Goal: Information Seeking & Learning: Find contact information

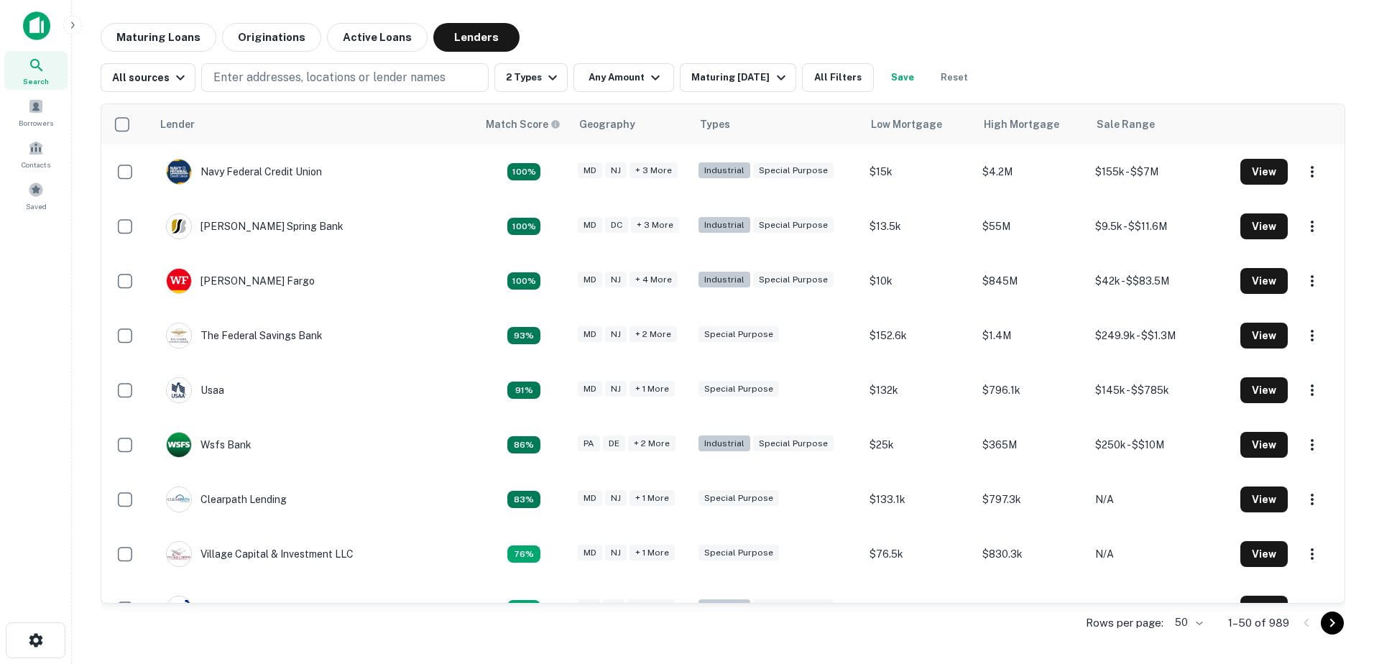
click at [32, 69] on icon at bounding box center [36, 65] width 17 height 17
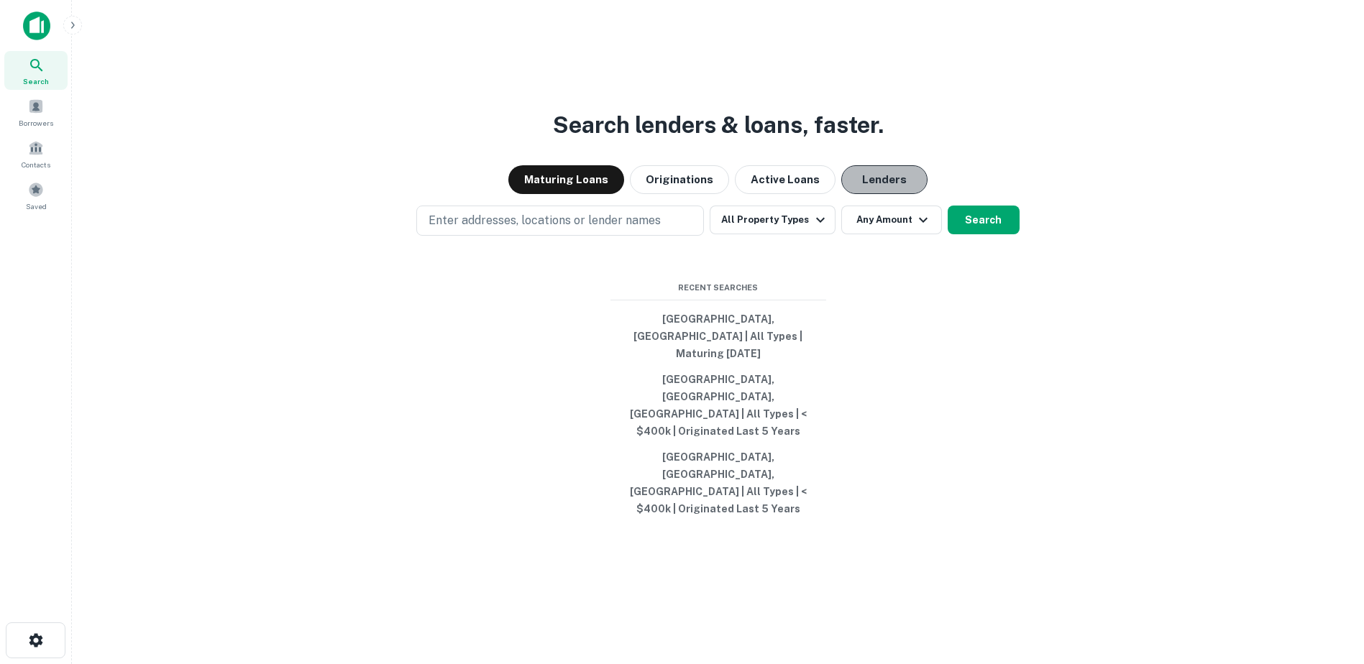
click at [876, 194] on button "Lenders" at bounding box center [884, 179] width 86 height 29
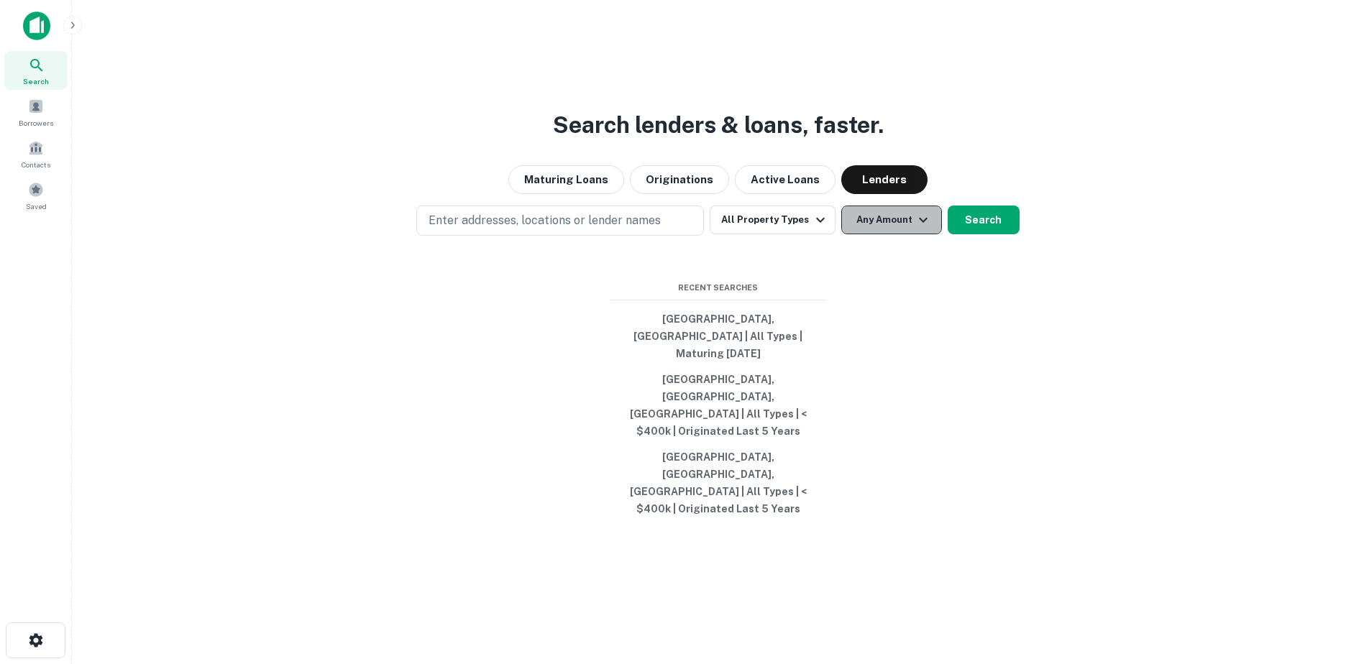
click at [924, 229] on icon "button" at bounding box center [922, 219] width 17 height 17
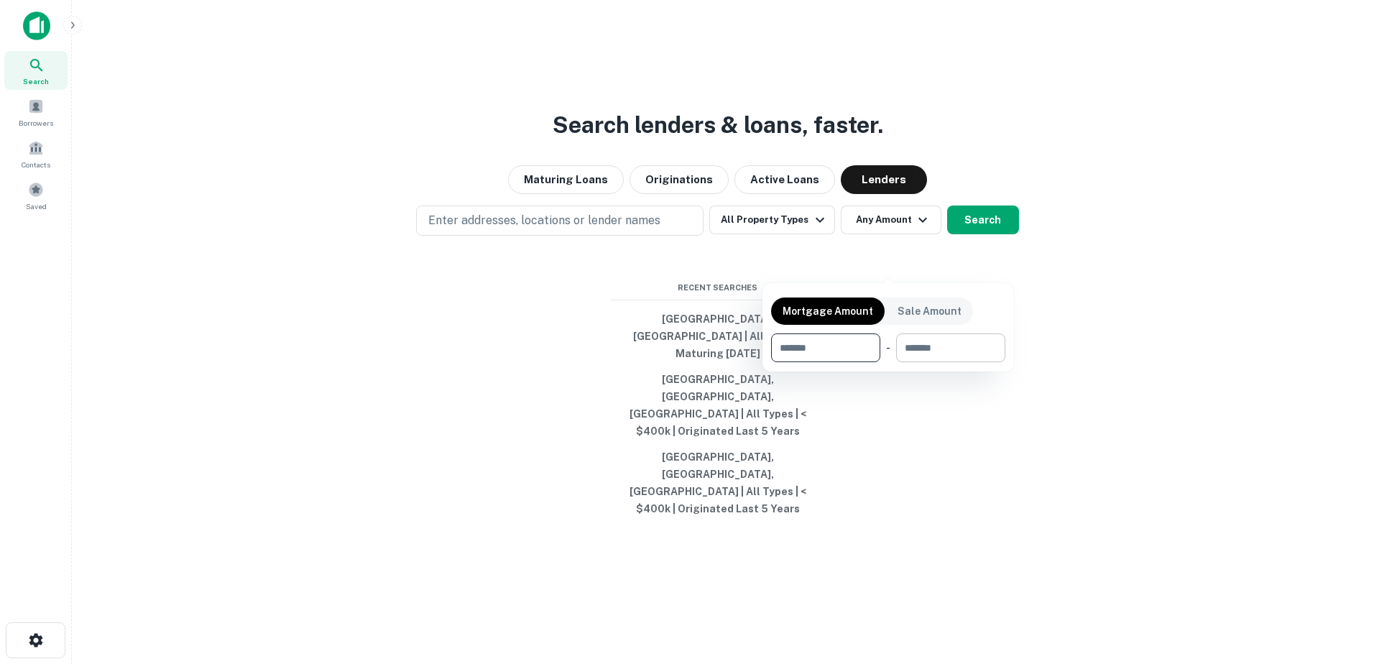
click at [949, 347] on input "number" at bounding box center [945, 348] width 99 height 29
click at [919, 344] on input "number" at bounding box center [945, 348] width 99 height 29
type input "*******"
click at [531, 265] on div at bounding box center [687, 332] width 1374 height 664
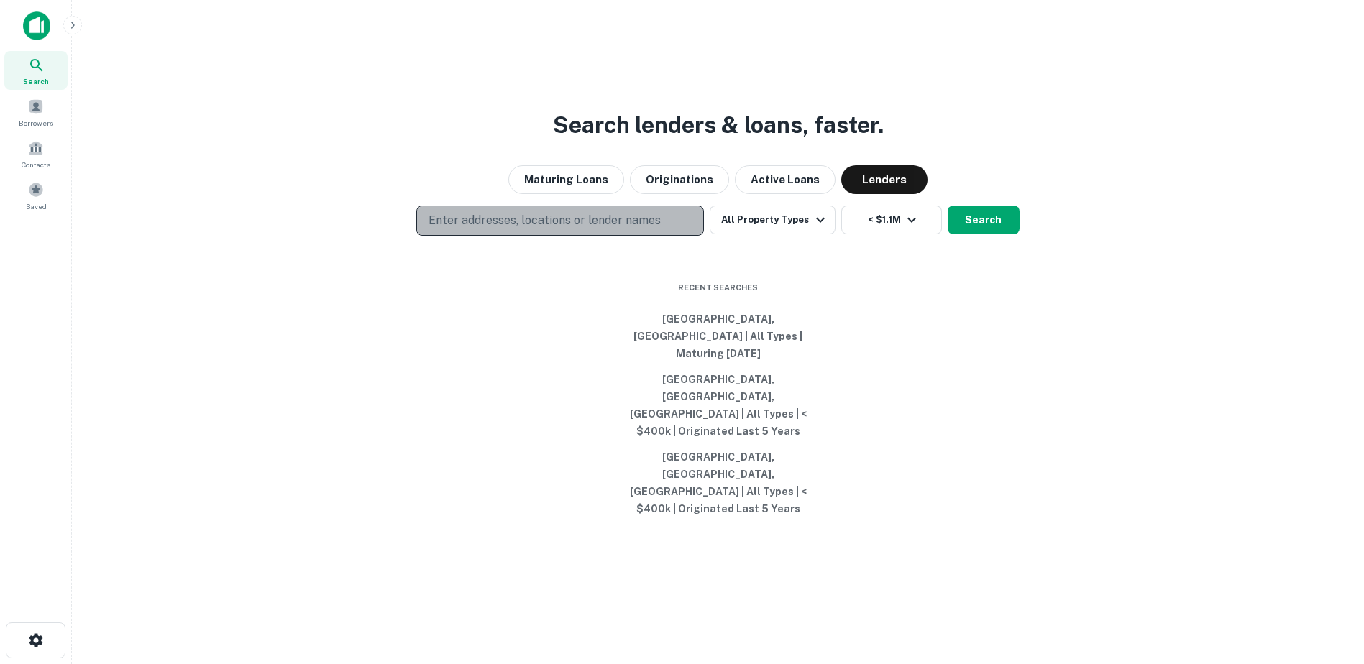
click at [474, 229] on p "Enter addresses, locations or lender names" at bounding box center [544, 220] width 232 height 17
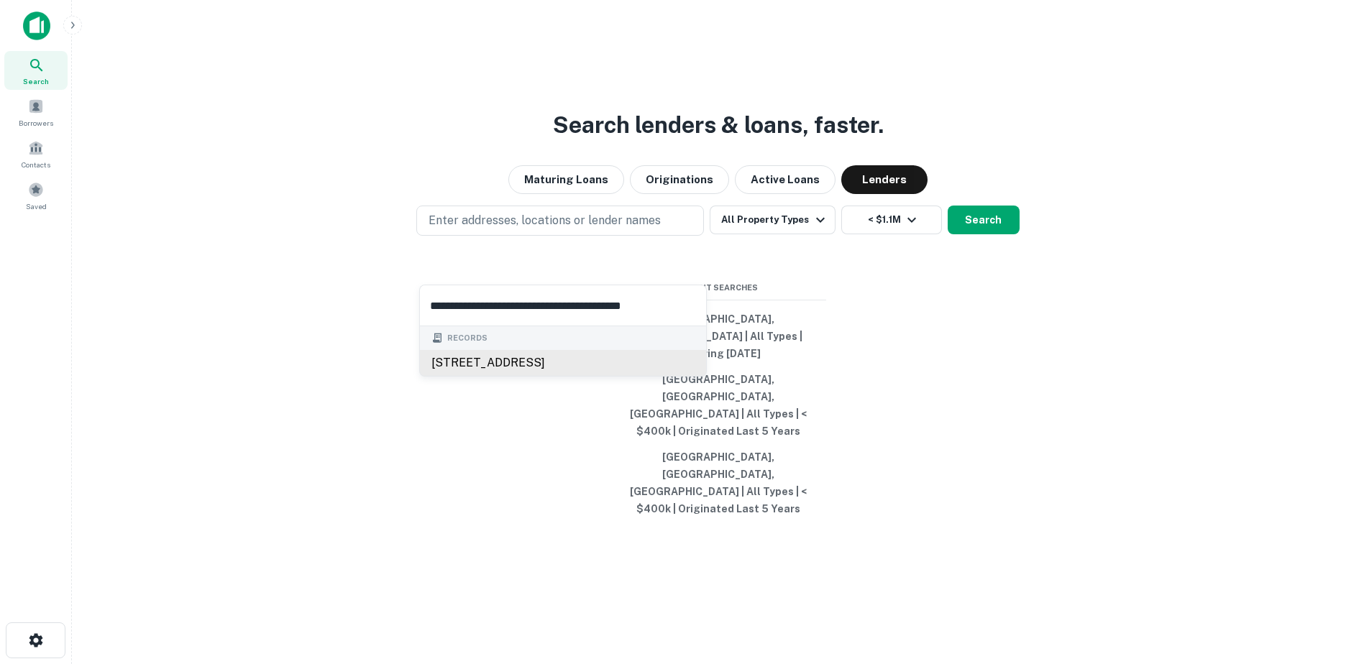
type input "**********"
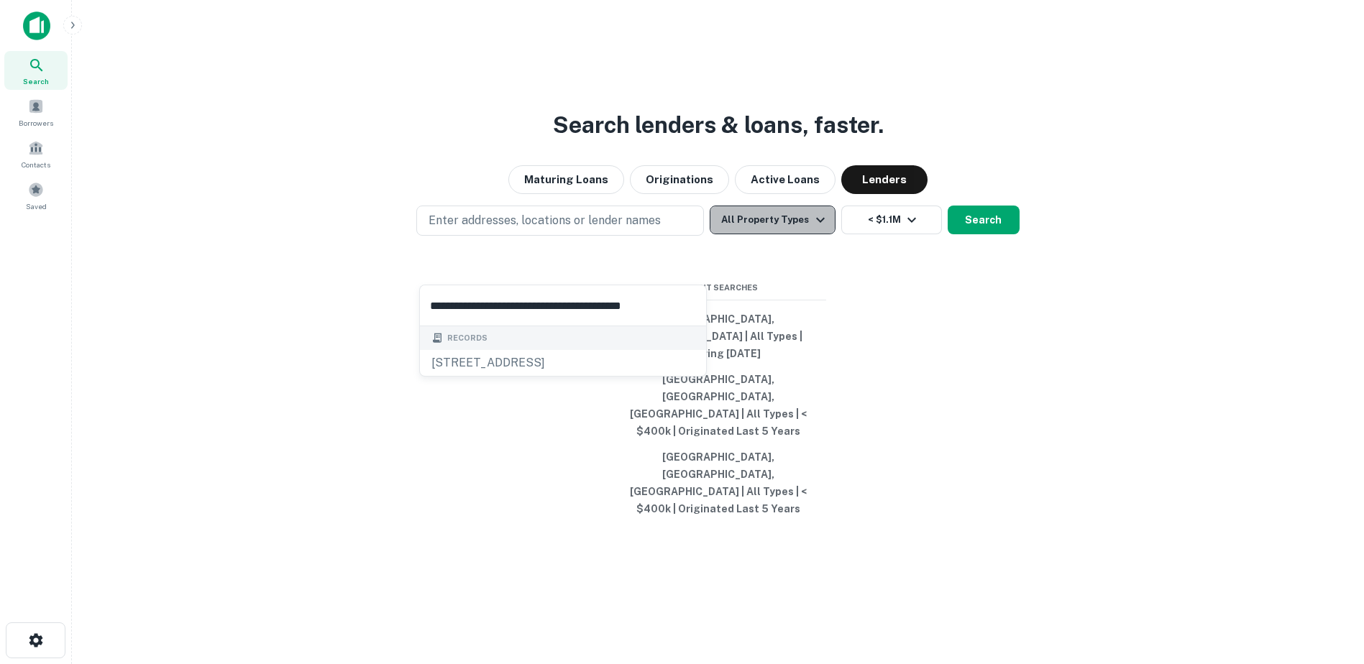
click at [822, 229] on icon "button" at bounding box center [820, 219] width 17 height 17
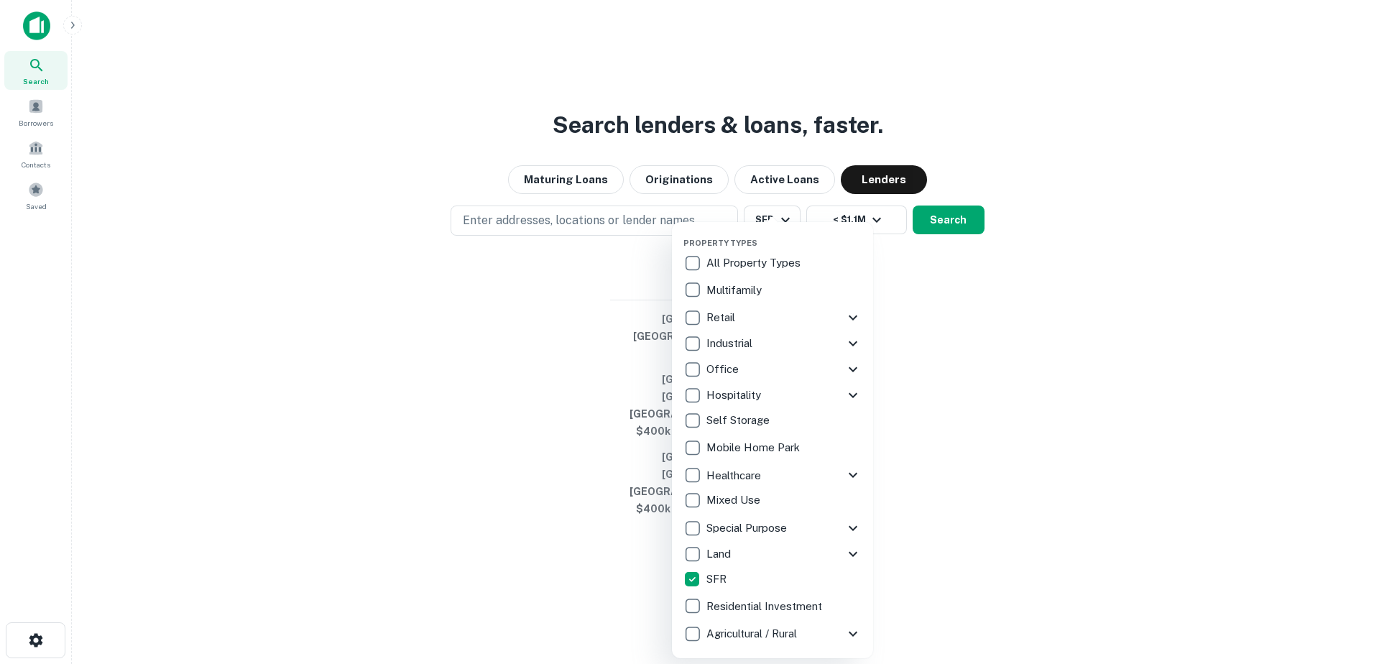
click at [934, 267] on div at bounding box center [687, 332] width 1374 height 664
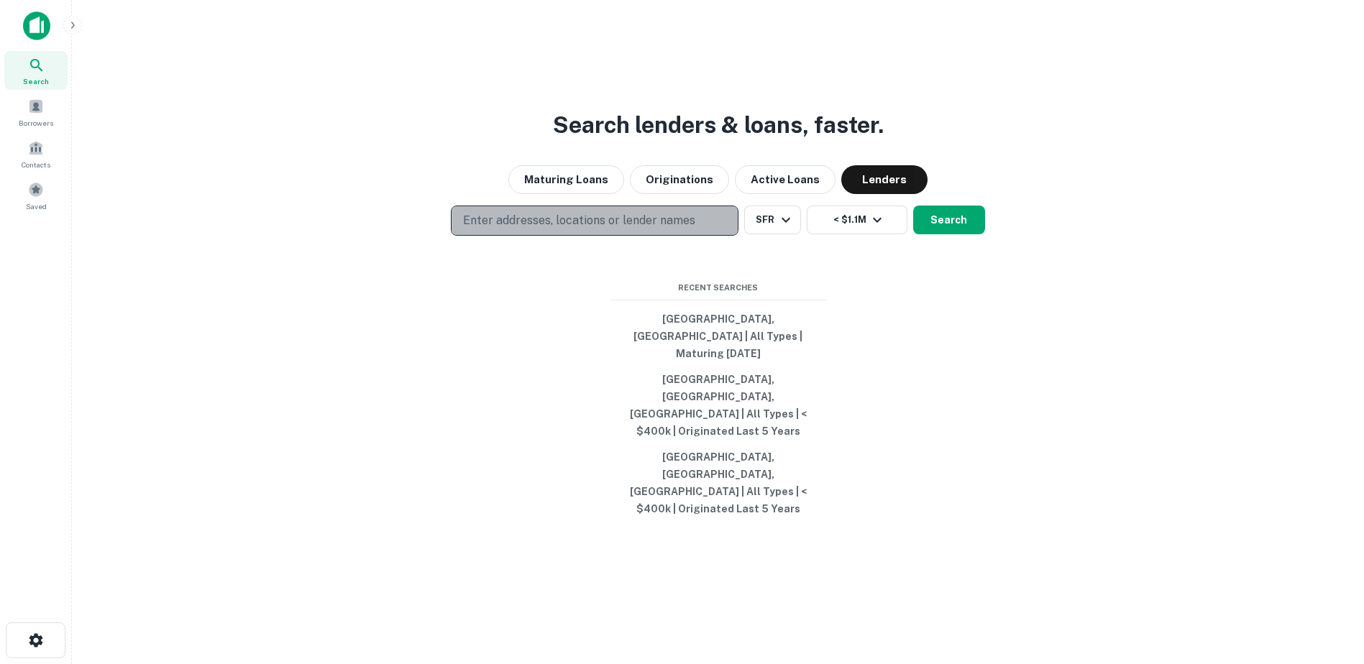
click at [674, 229] on p "Enter addresses, locations or lender names" at bounding box center [579, 220] width 232 height 17
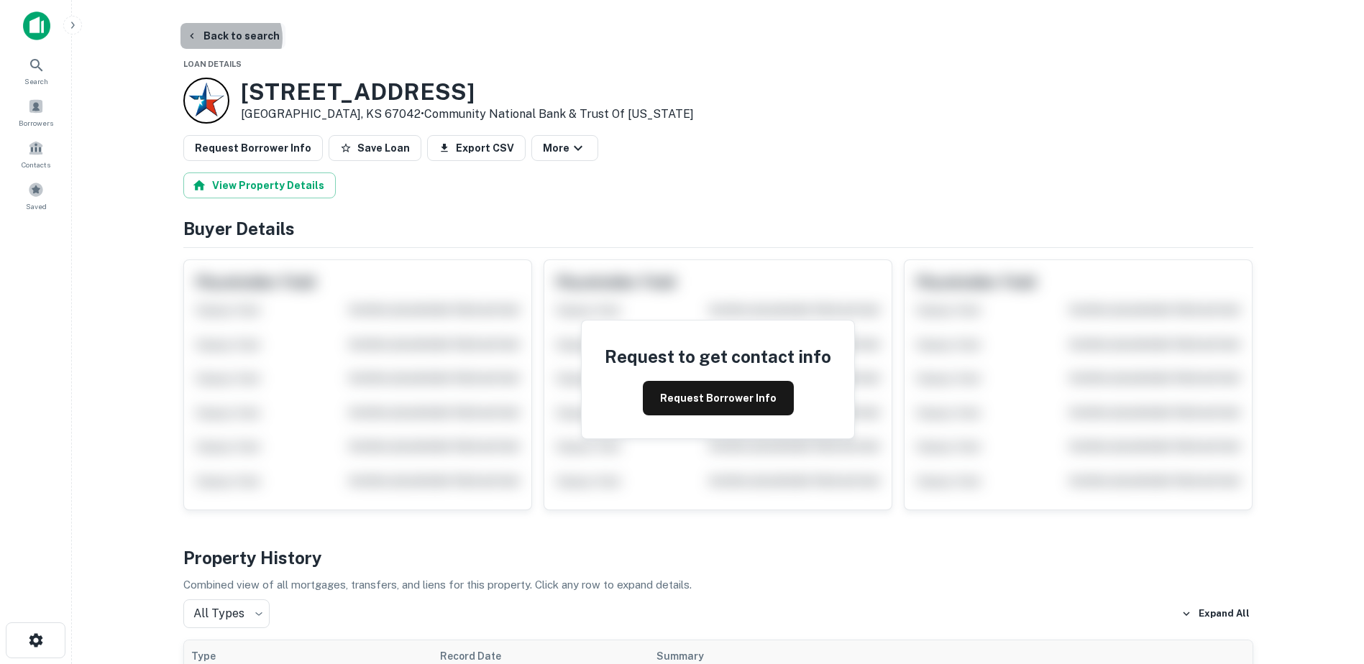
click at [229, 38] on button "Back to search" at bounding box center [232, 36] width 105 height 26
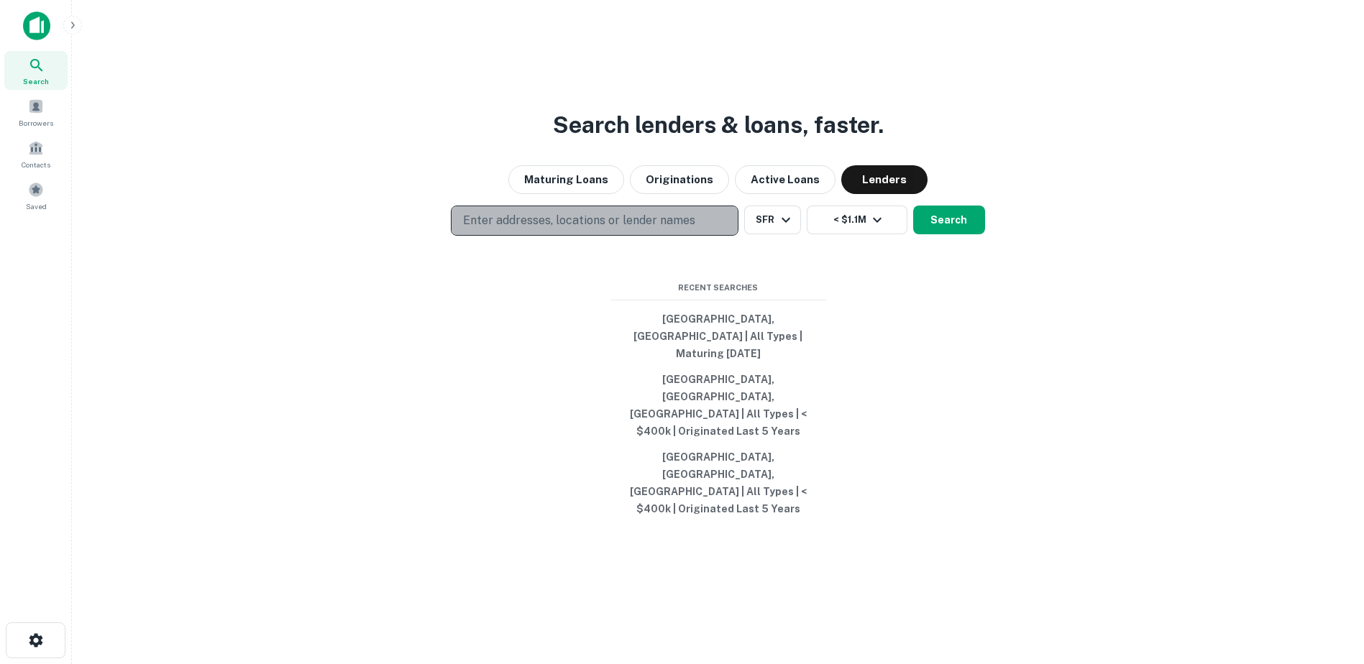
click at [517, 229] on p "Enter addresses, locations or lender names" at bounding box center [579, 220] width 232 height 17
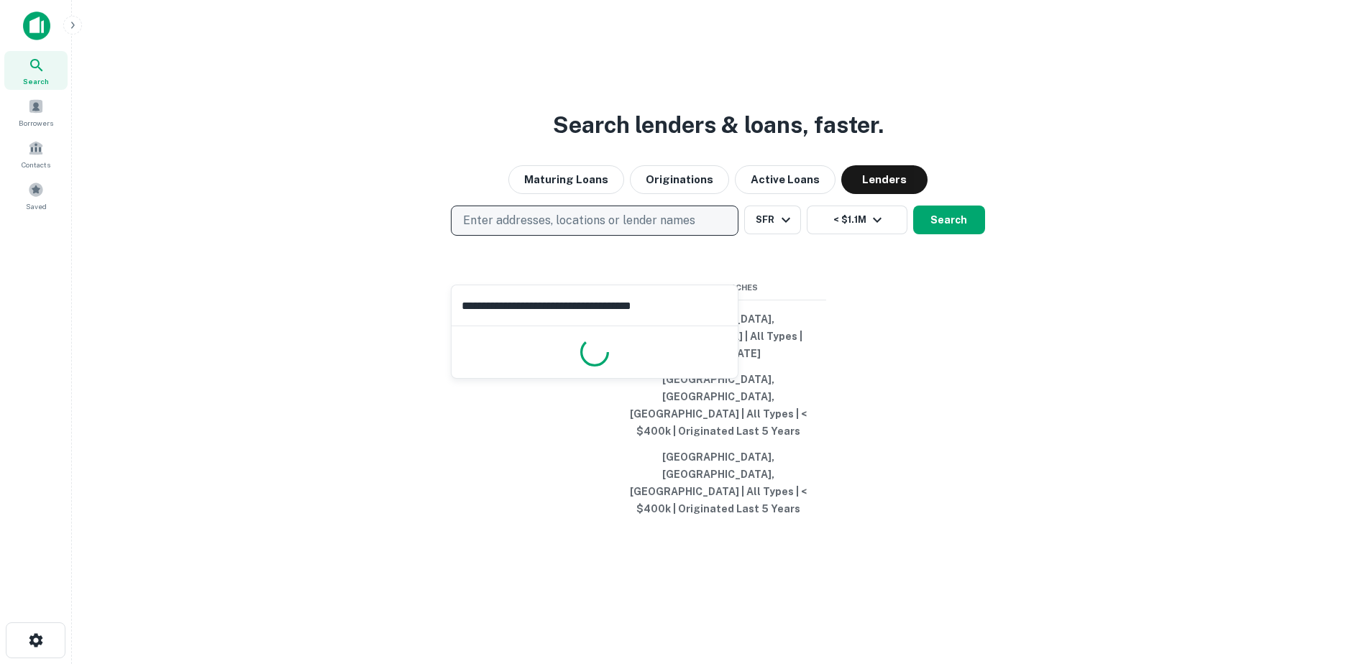
type input "**********"
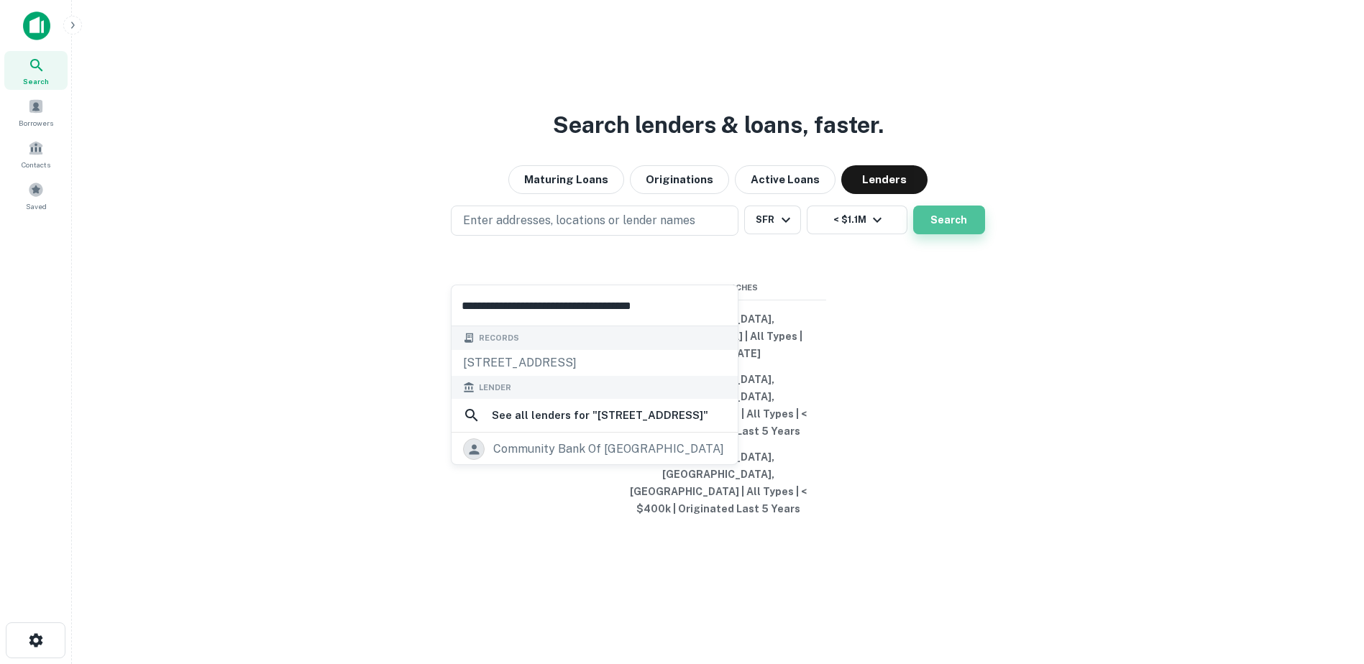
click at [941, 234] on button "Search" at bounding box center [949, 220] width 72 height 29
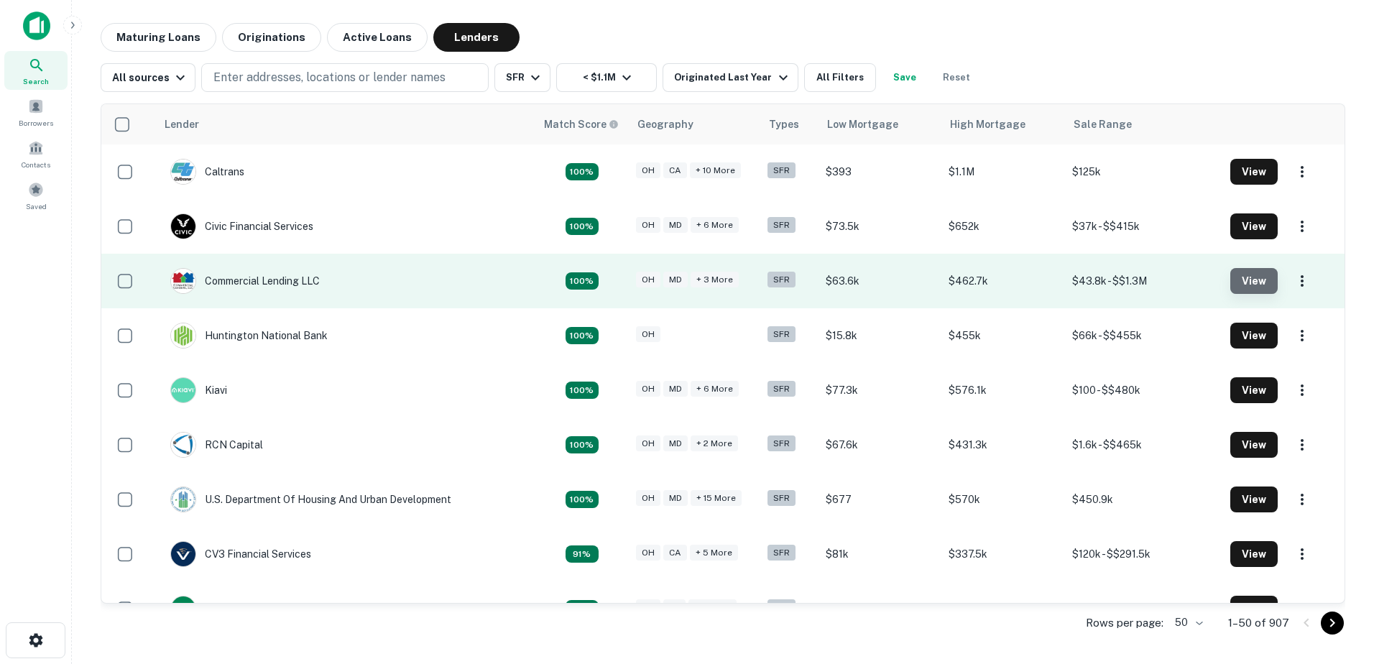
click at [1242, 278] on button "View" at bounding box center [1254, 281] width 47 height 26
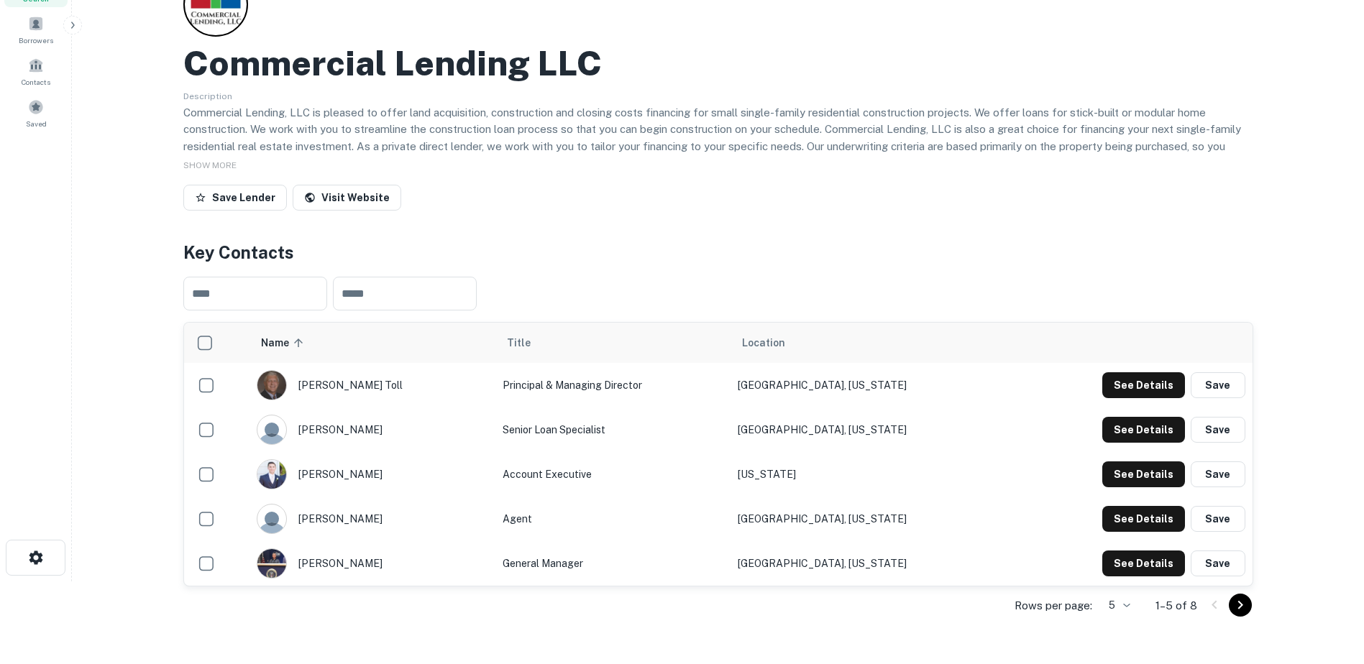
scroll to position [144, 0]
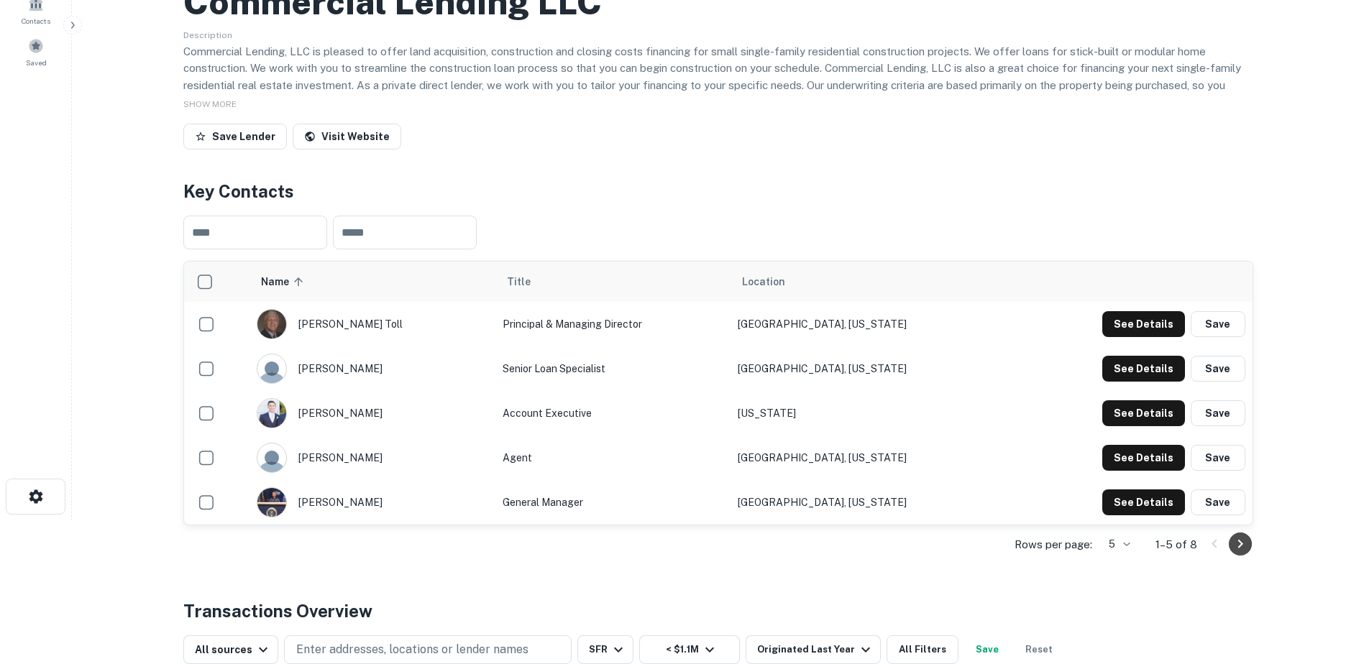
click at [1246, 539] on icon "Go to next page" at bounding box center [1239, 544] width 17 height 17
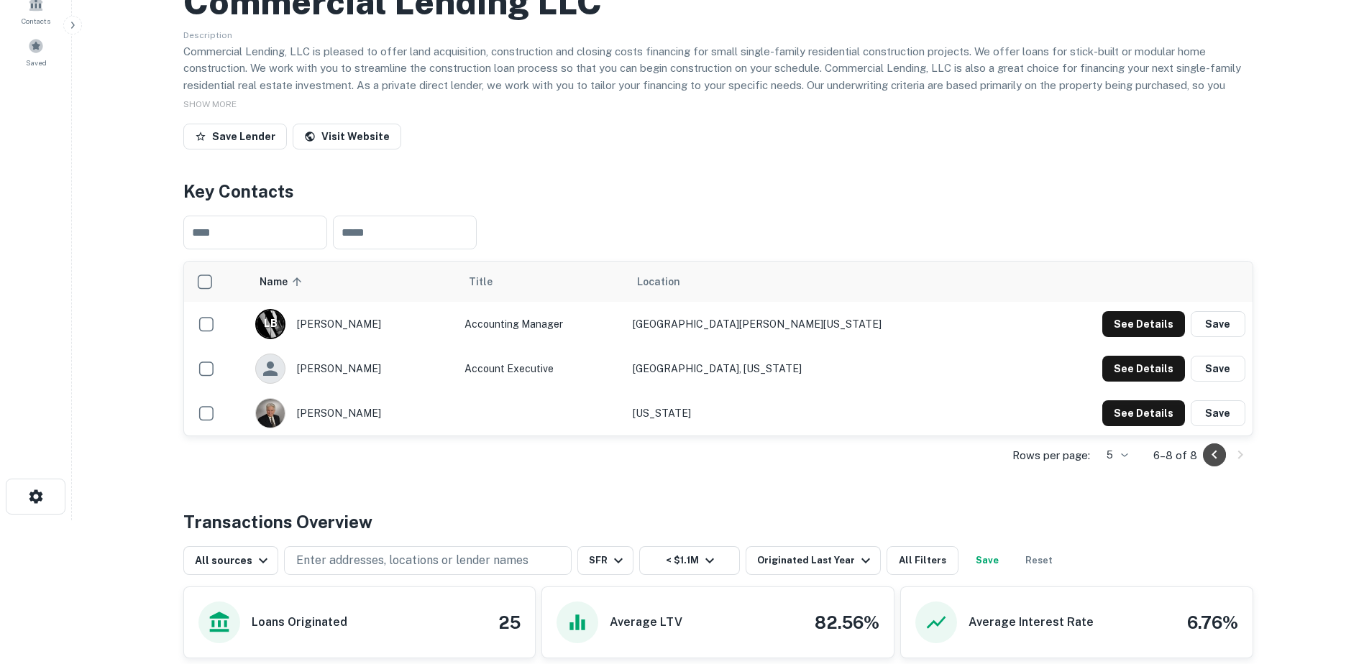
click at [1222, 458] on icon "Go to previous page" at bounding box center [1213, 454] width 17 height 17
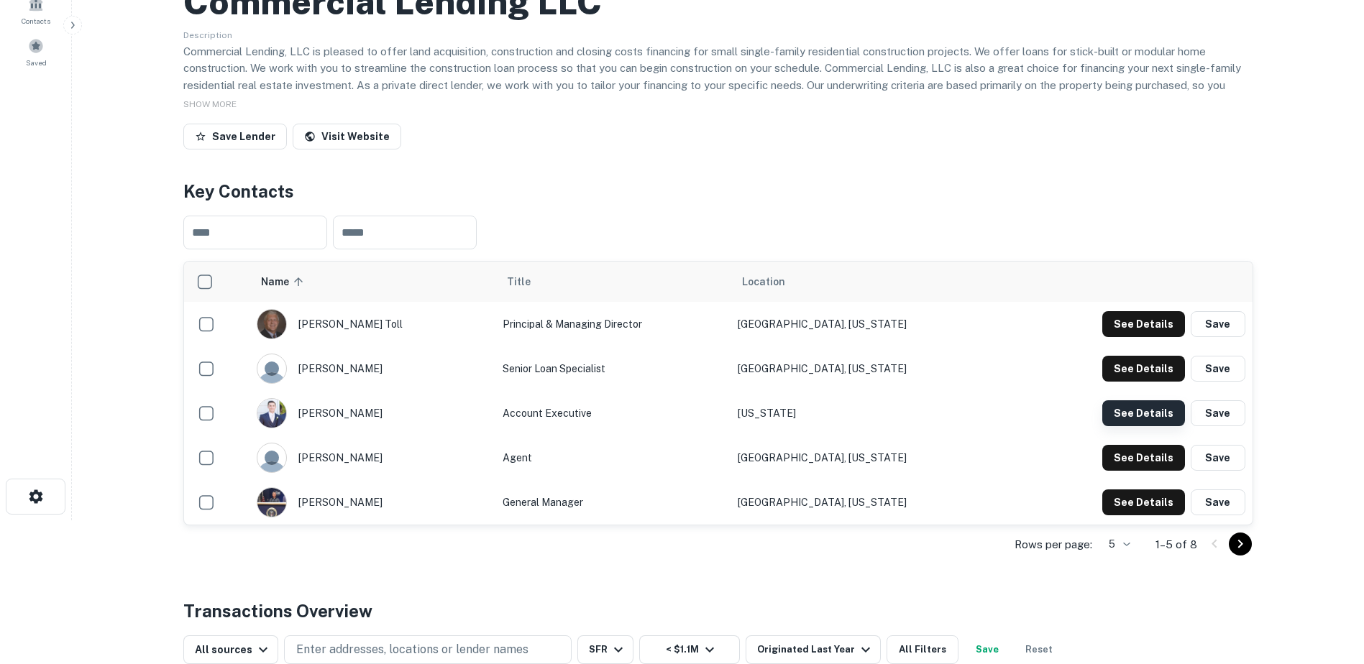
click at [1157, 411] on button "See Details" at bounding box center [1143, 413] width 83 height 26
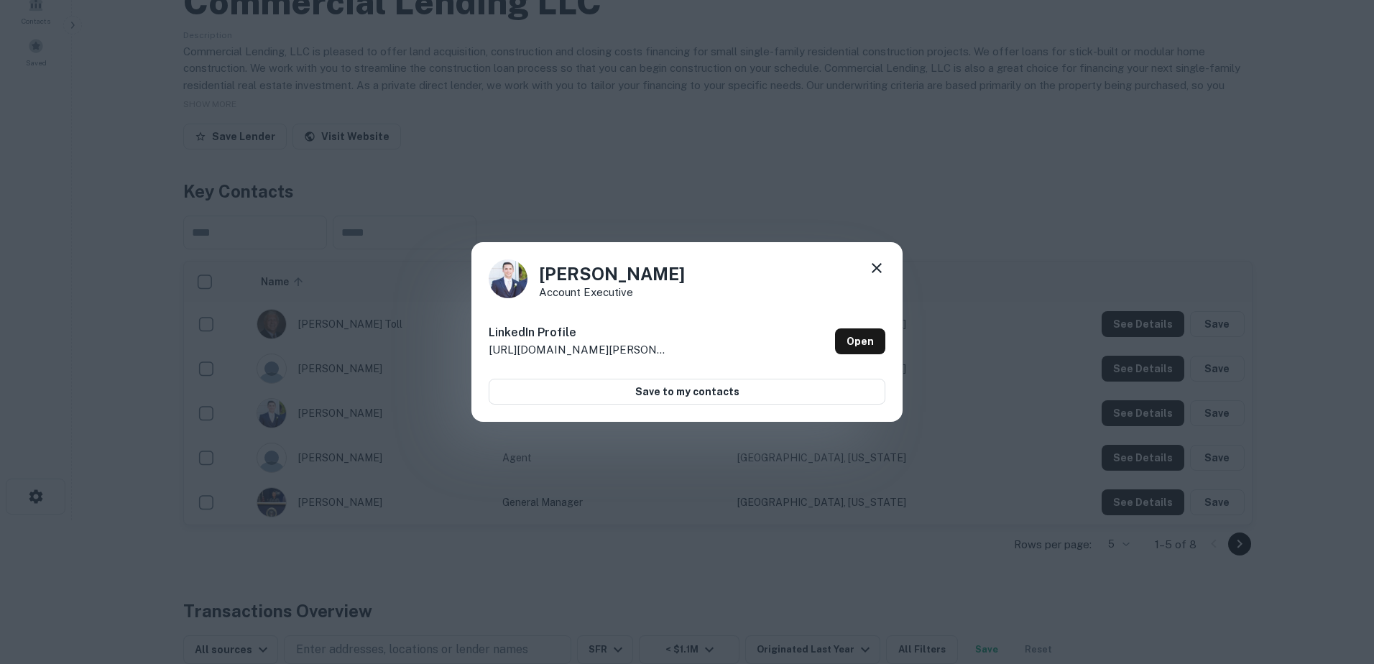
click at [874, 263] on icon at bounding box center [876, 267] width 17 height 17
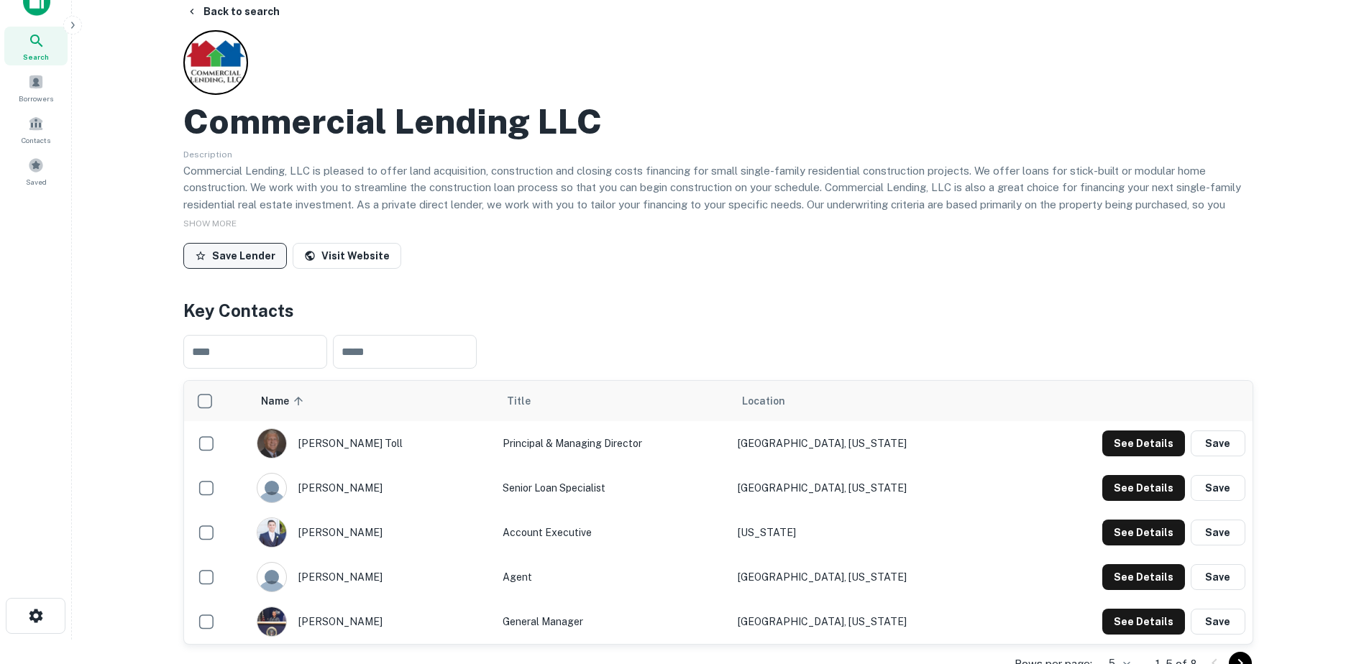
scroll to position [0, 0]
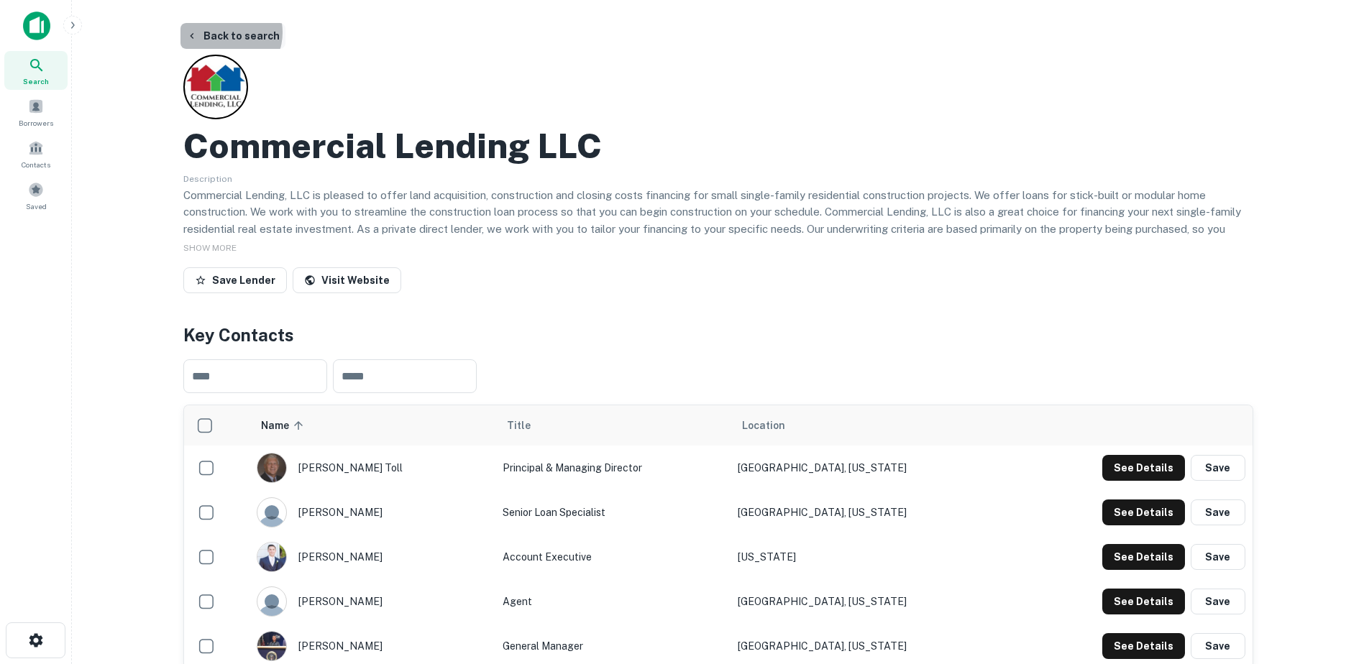
click at [224, 32] on button "Back to search" at bounding box center [232, 36] width 105 height 26
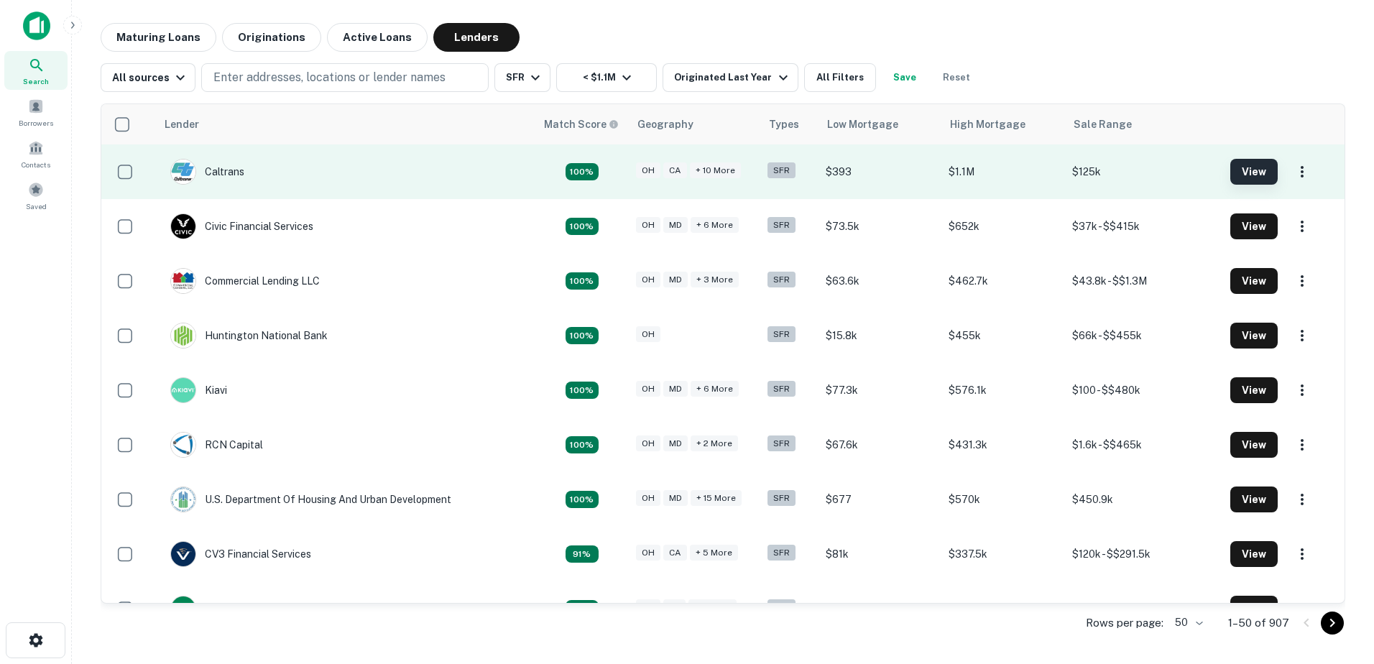
click at [1239, 176] on button "View" at bounding box center [1254, 172] width 47 height 26
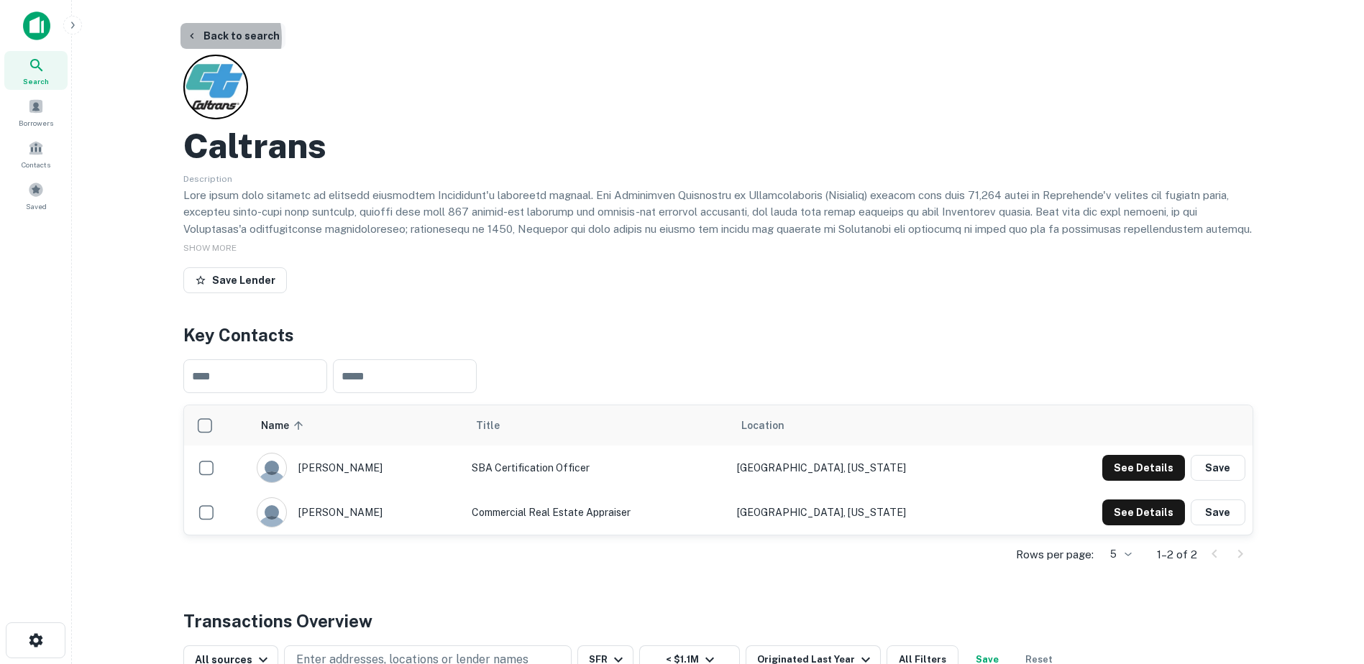
click at [195, 38] on icon "button" at bounding box center [192, 36] width 12 height 12
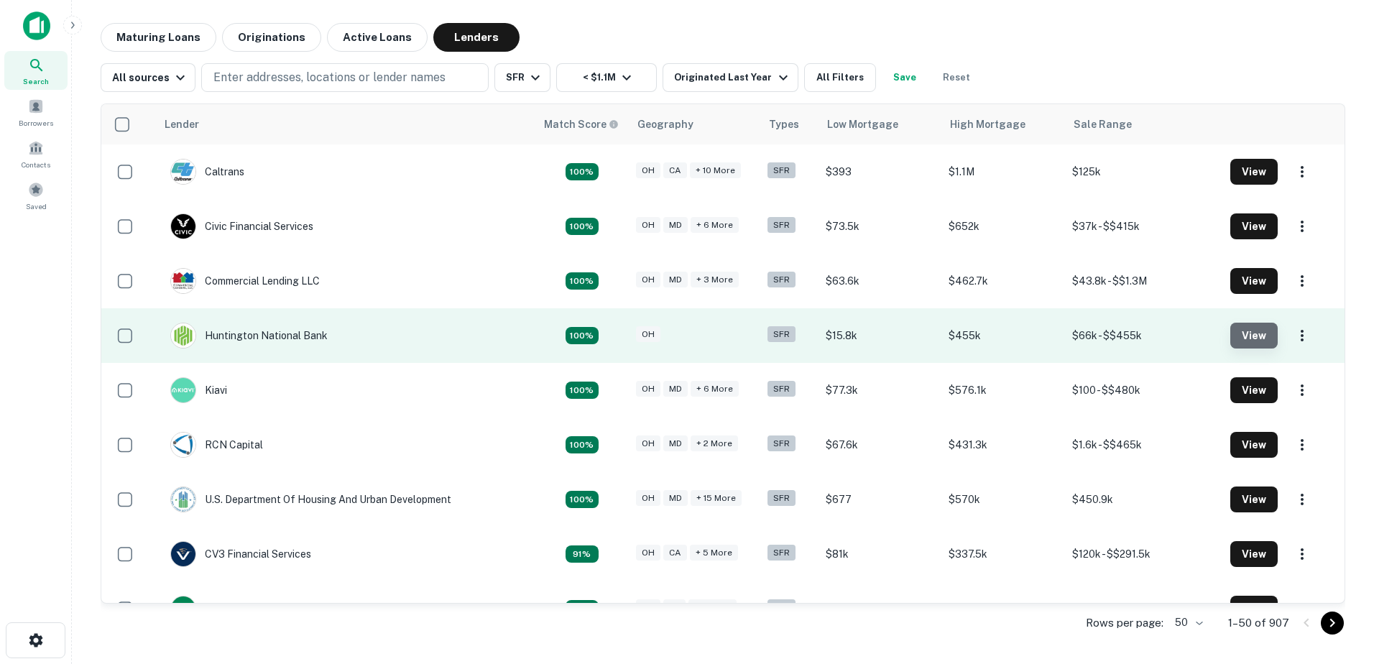
click at [1238, 334] on button "View" at bounding box center [1254, 336] width 47 height 26
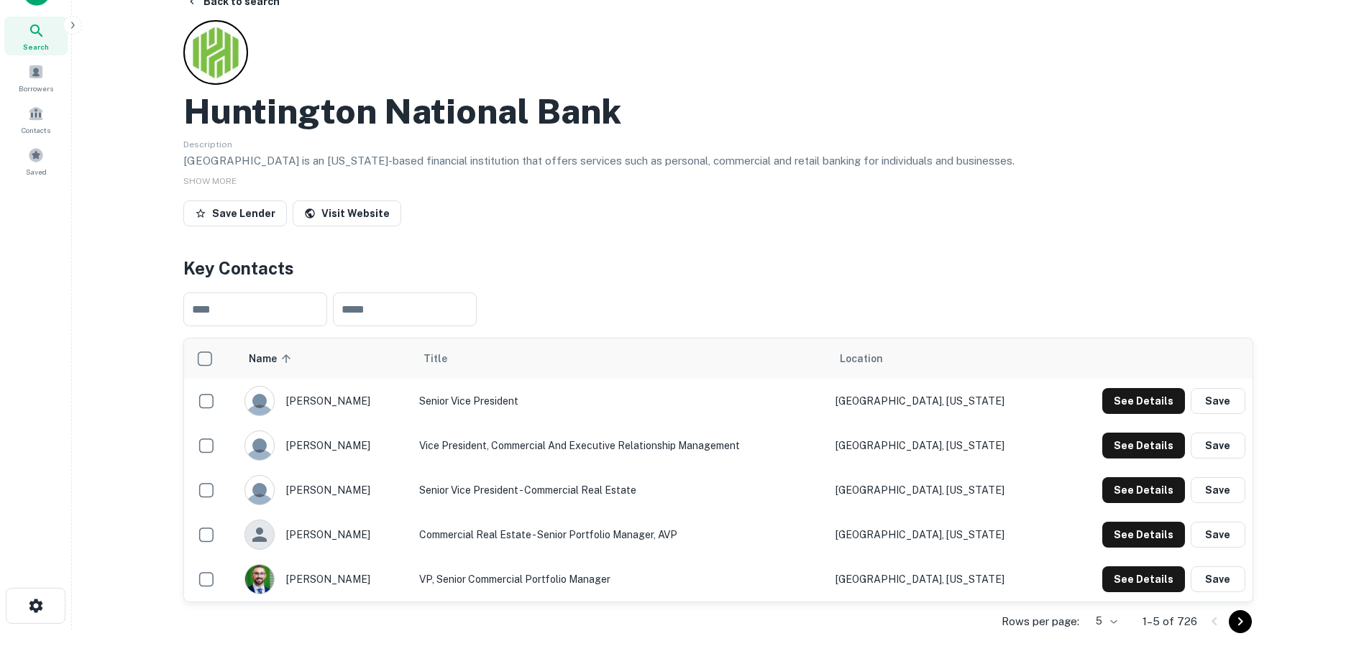
scroll to position [72, 0]
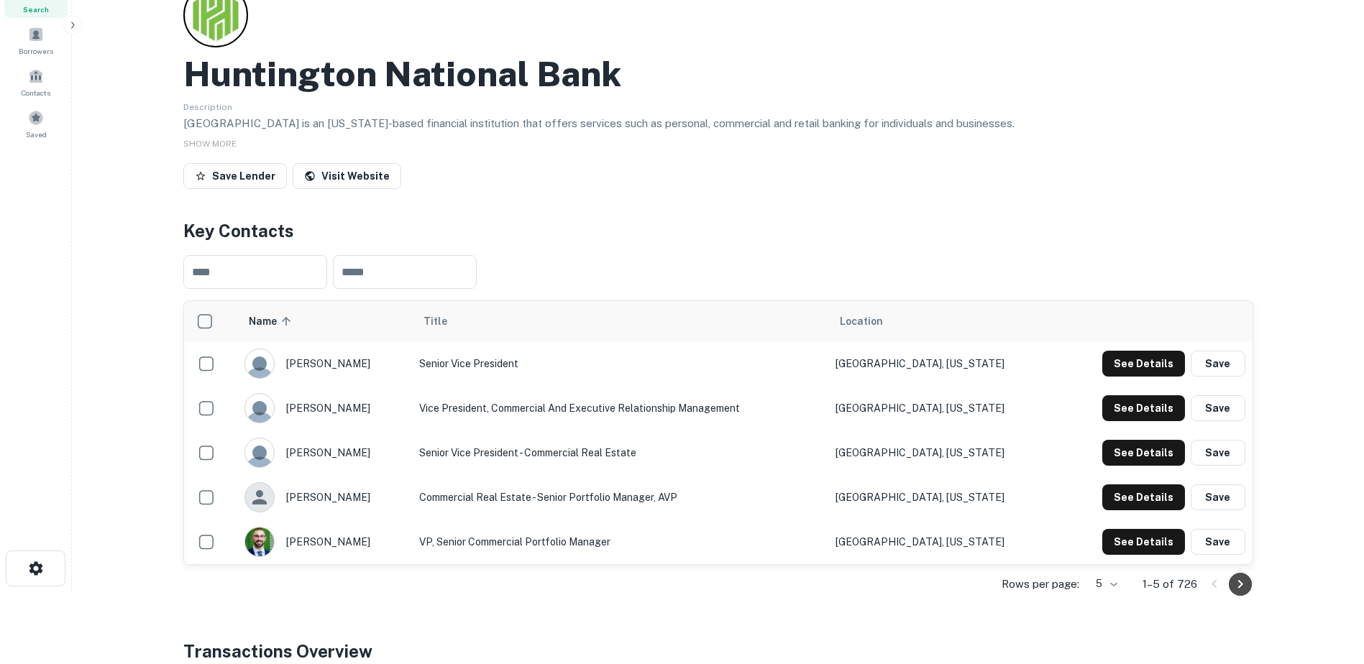
click at [1243, 584] on icon "Go to next page" at bounding box center [1239, 584] width 17 height 17
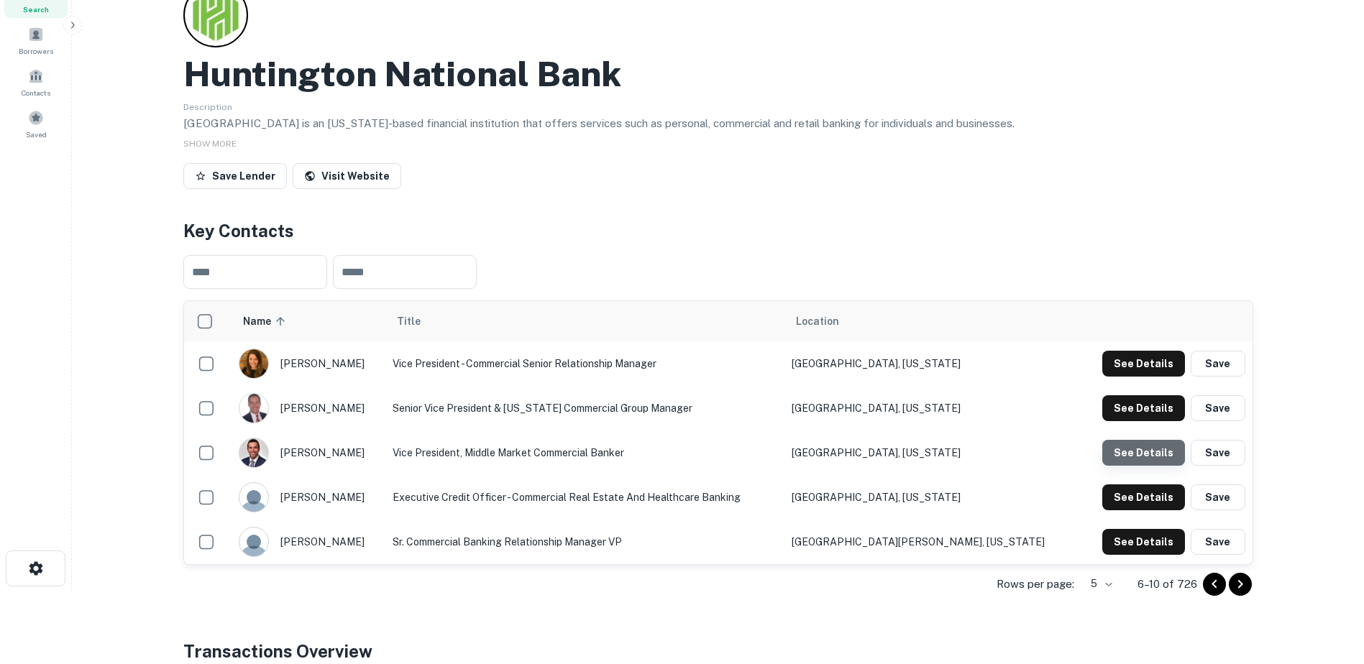
click at [1159, 454] on button "See Details" at bounding box center [1143, 453] width 83 height 26
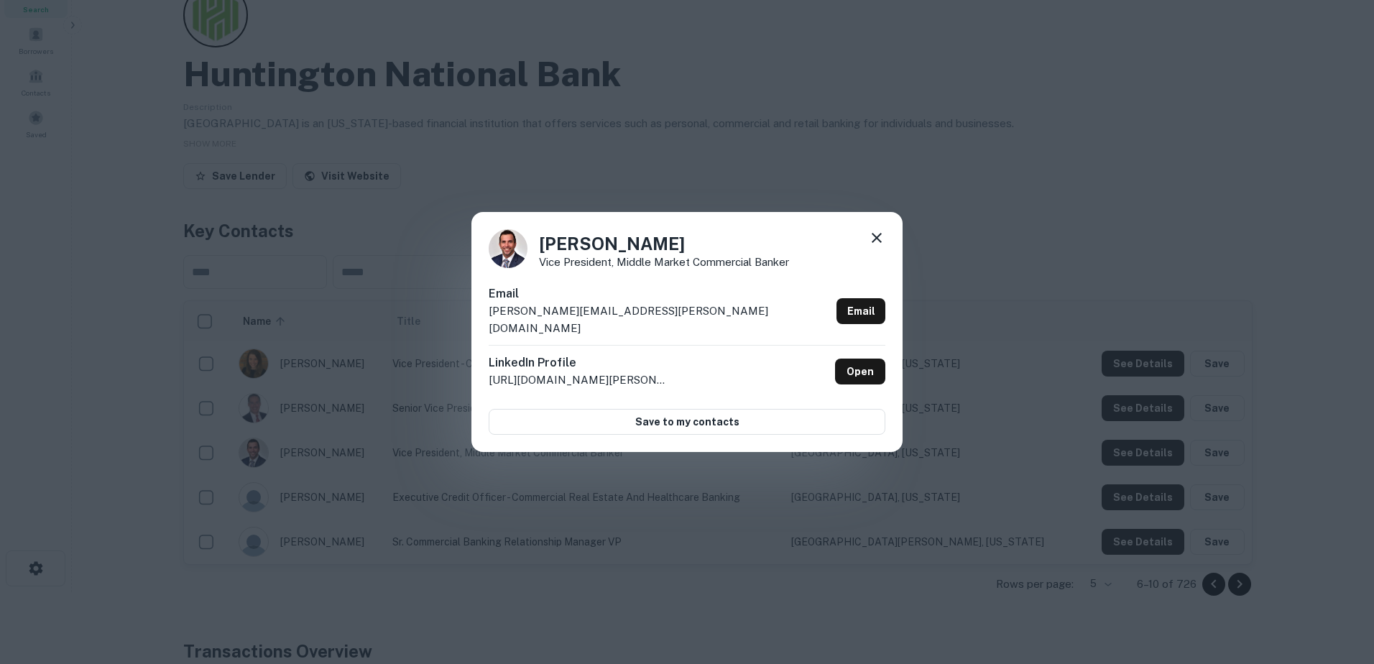
click at [876, 236] on div "Andrew Lerette Vice President, Middle Market Commercial Banker Email andrew.ler…" at bounding box center [687, 332] width 431 height 240
click at [881, 247] on icon at bounding box center [876, 237] width 17 height 17
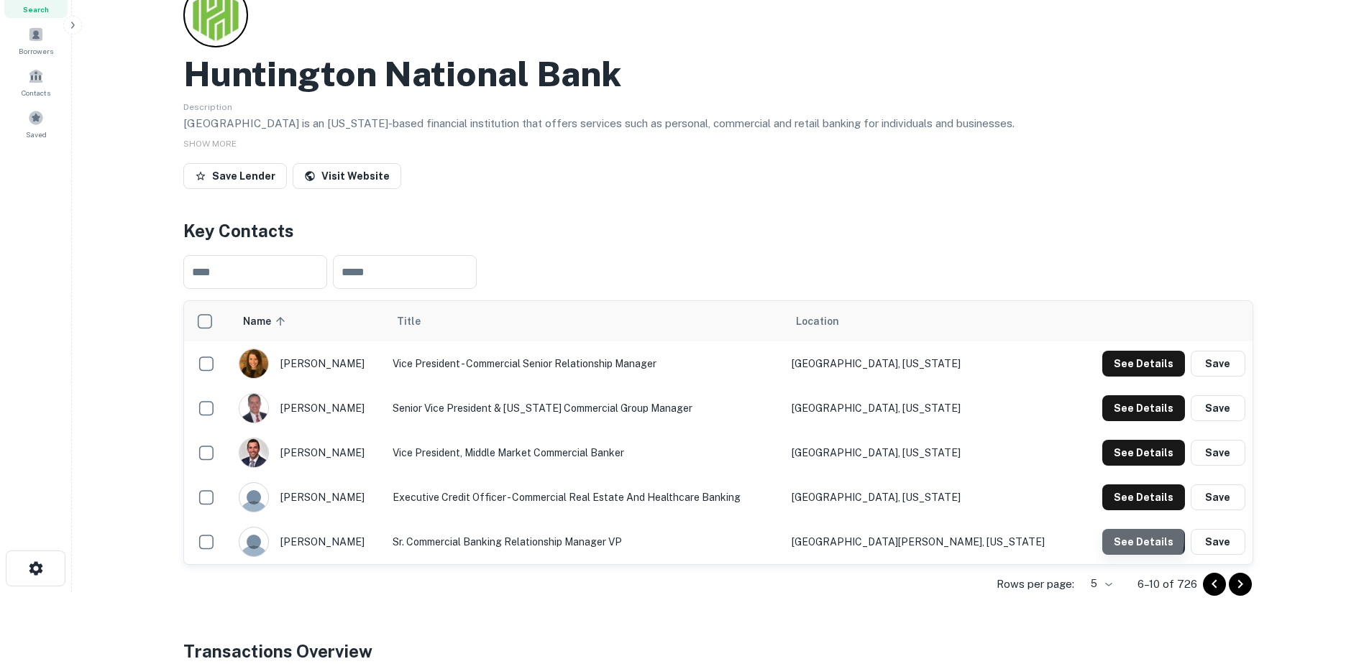
click at [1121, 538] on button "See Details" at bounding box center [1143, 542] width 83 height 26
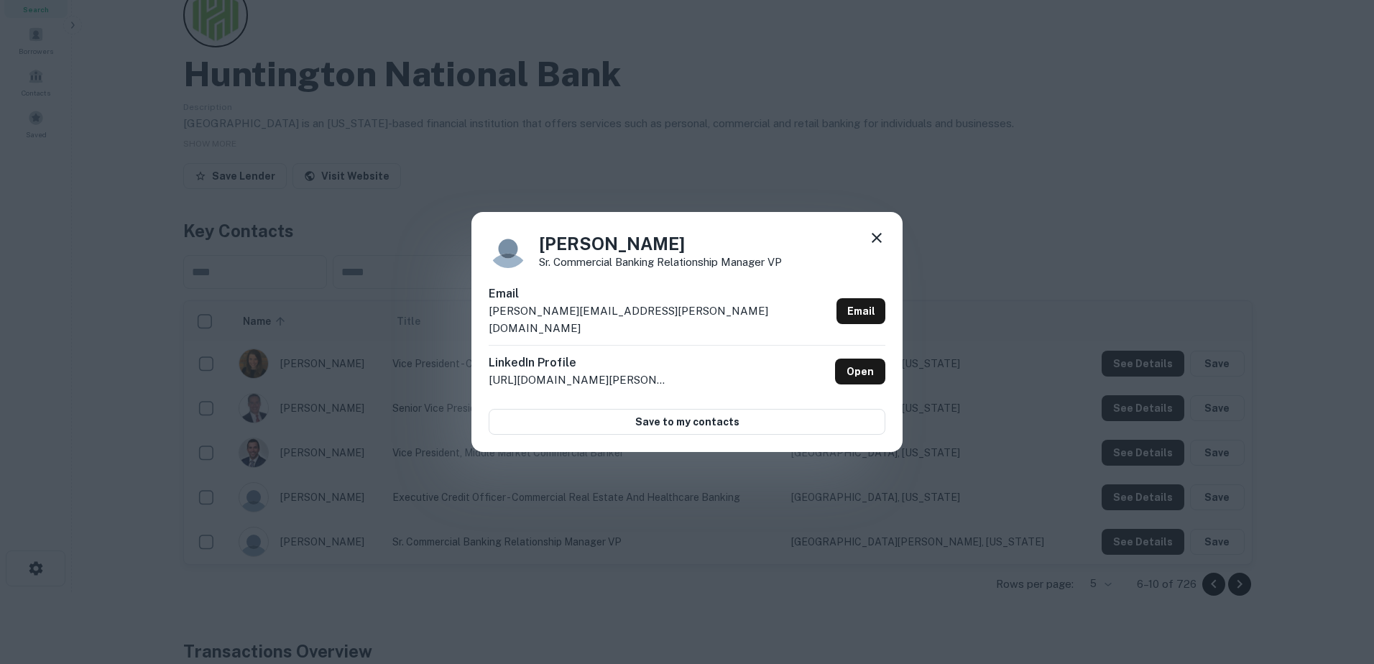
click at [876, 243] on icon at bounding box center [877, 238] width 10 height 10
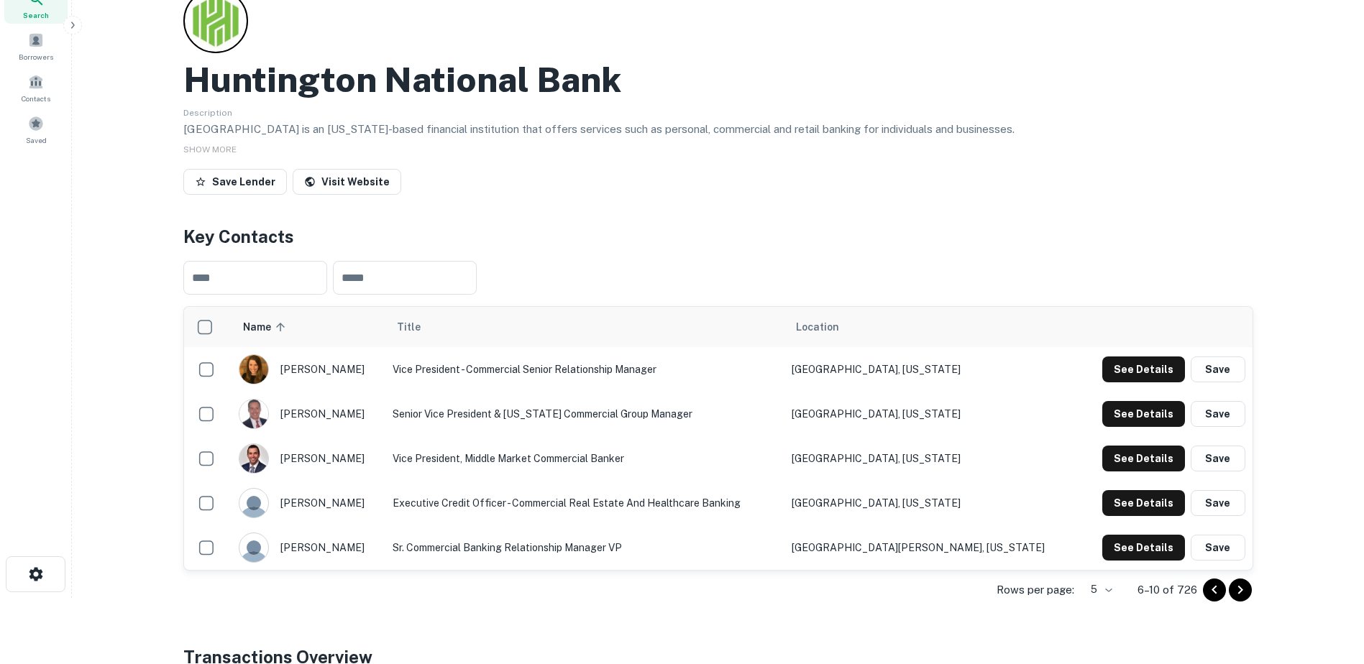
scroll to position [0, 0]
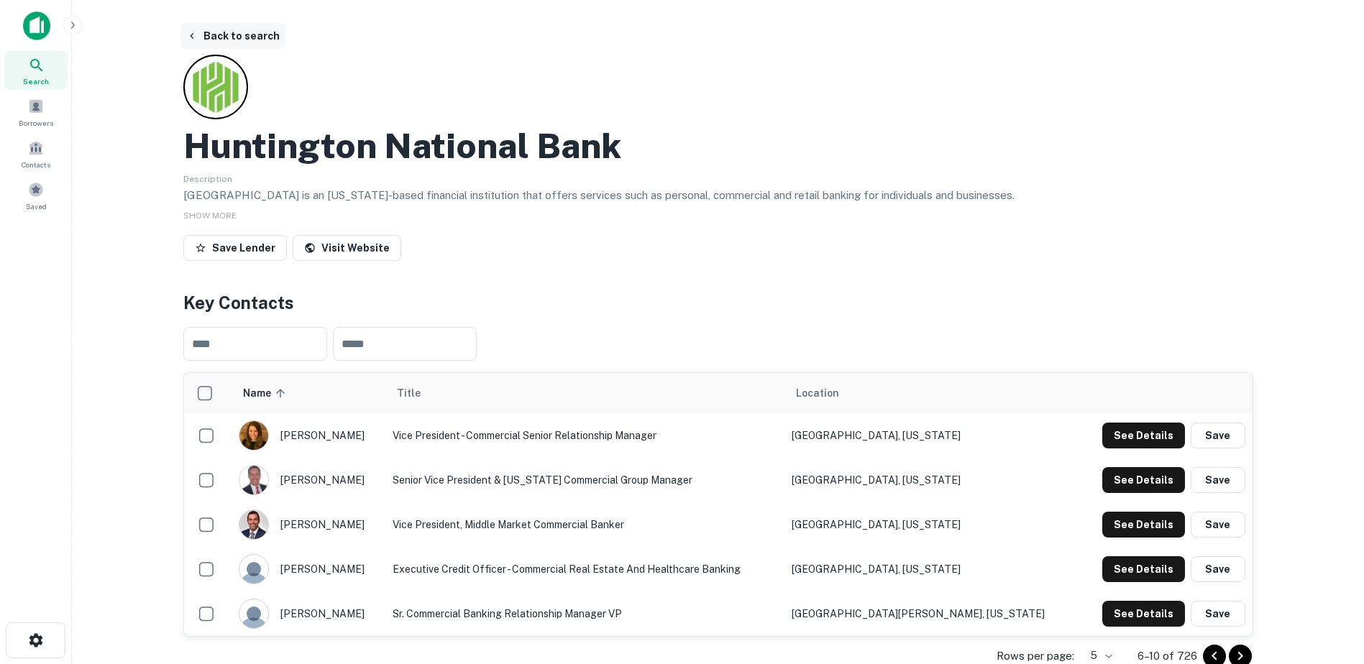
click at [190, 33] on icon "button" at bounding box center [192, 36] width 12 height 12
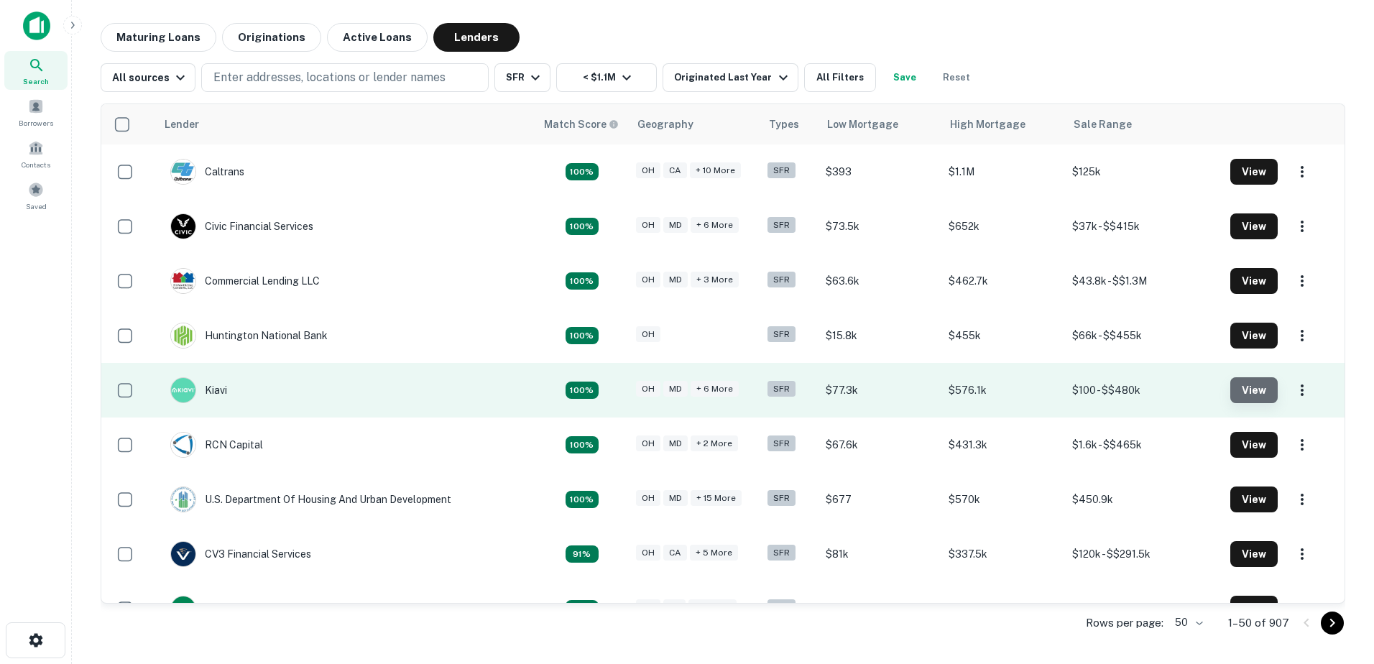
click at [1251, 387] on button "View" at bounding box center [1254, 390] width 47 height 26
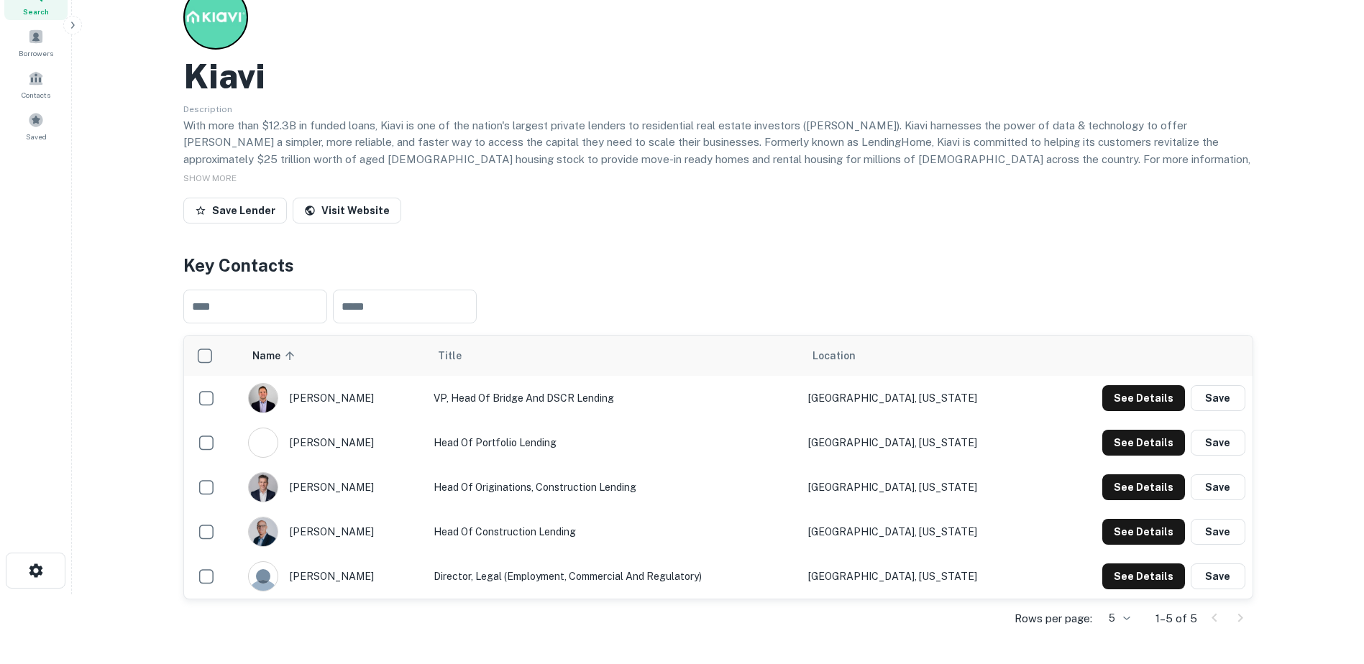
scroll to position [72, 0]
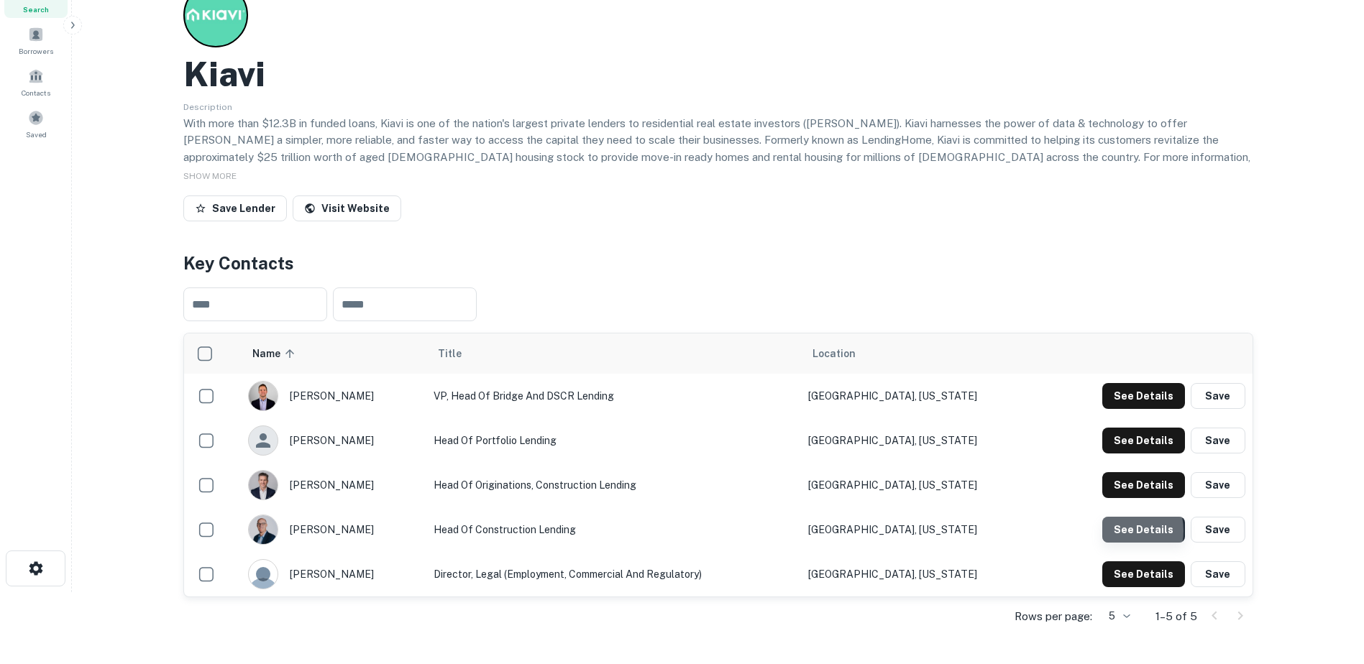
click at [1119, 531] on button "See Details" at bounding box center [1143, 530] width 83 height 26
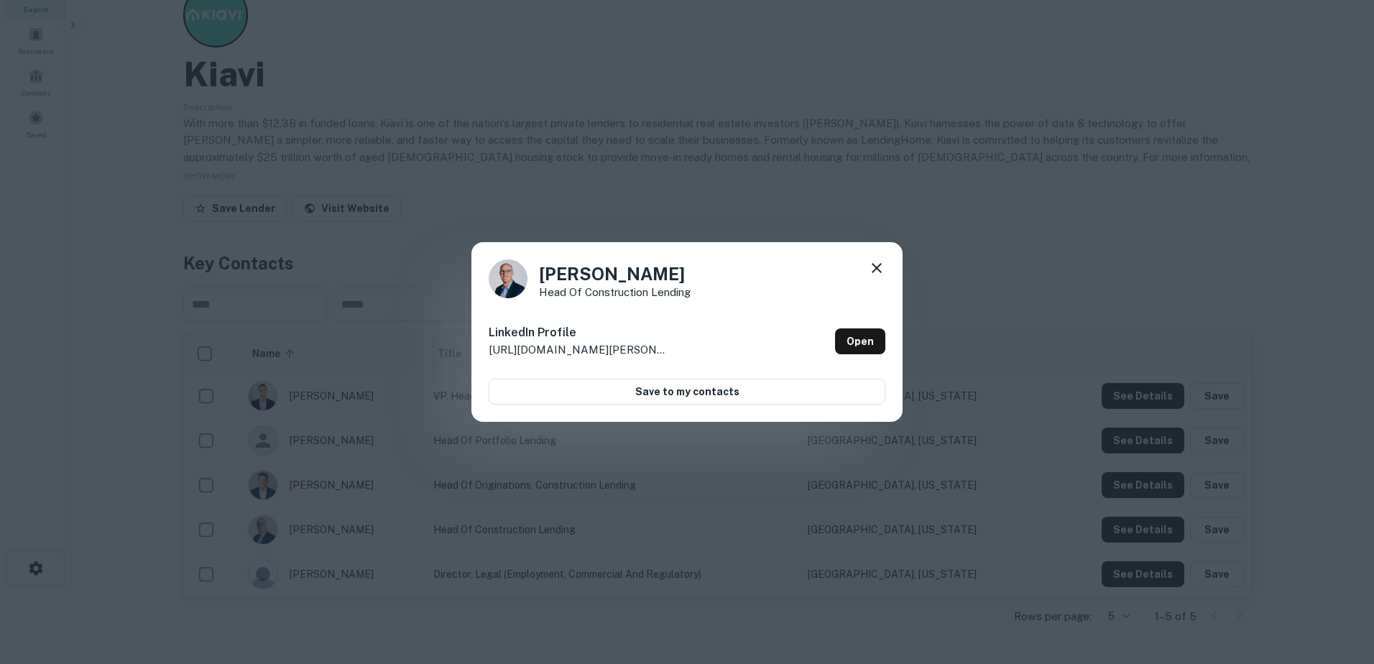
click at [878, 262] on icon at bounding box center [876, 267] width 17 height 17
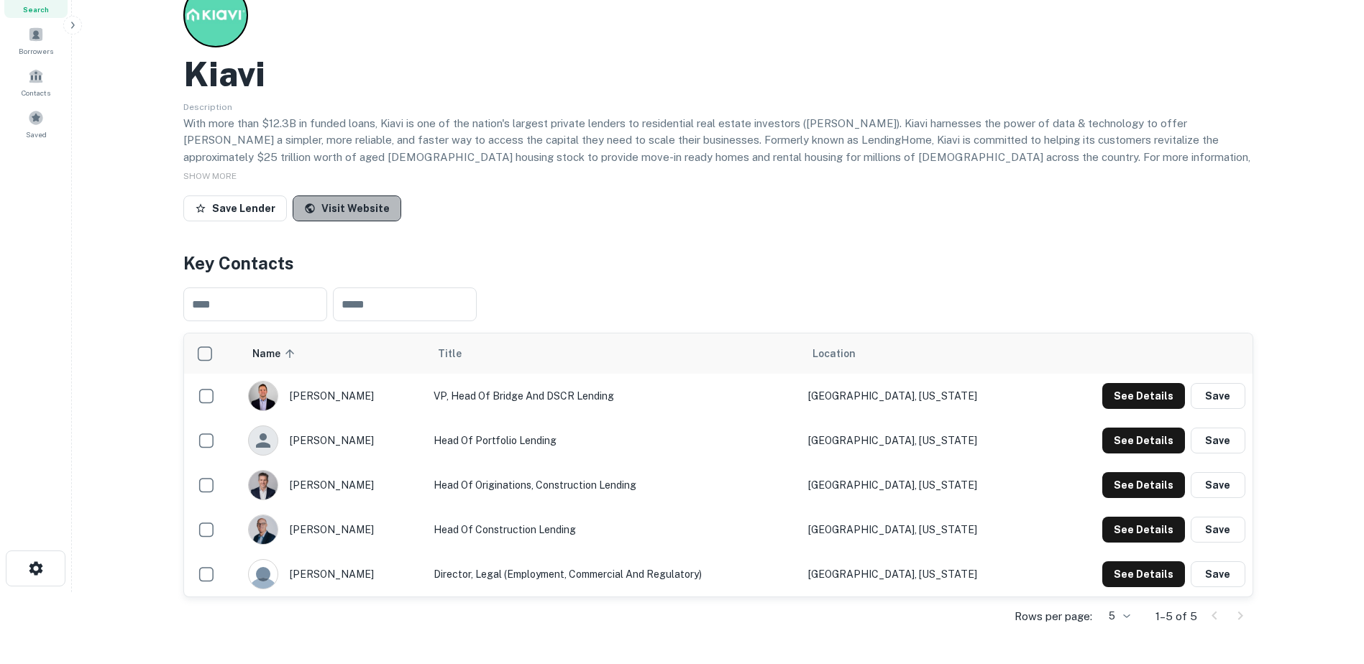
click at [350, 206] on link "Visit Website" at bounding box center [347, 209] width 109 height 26
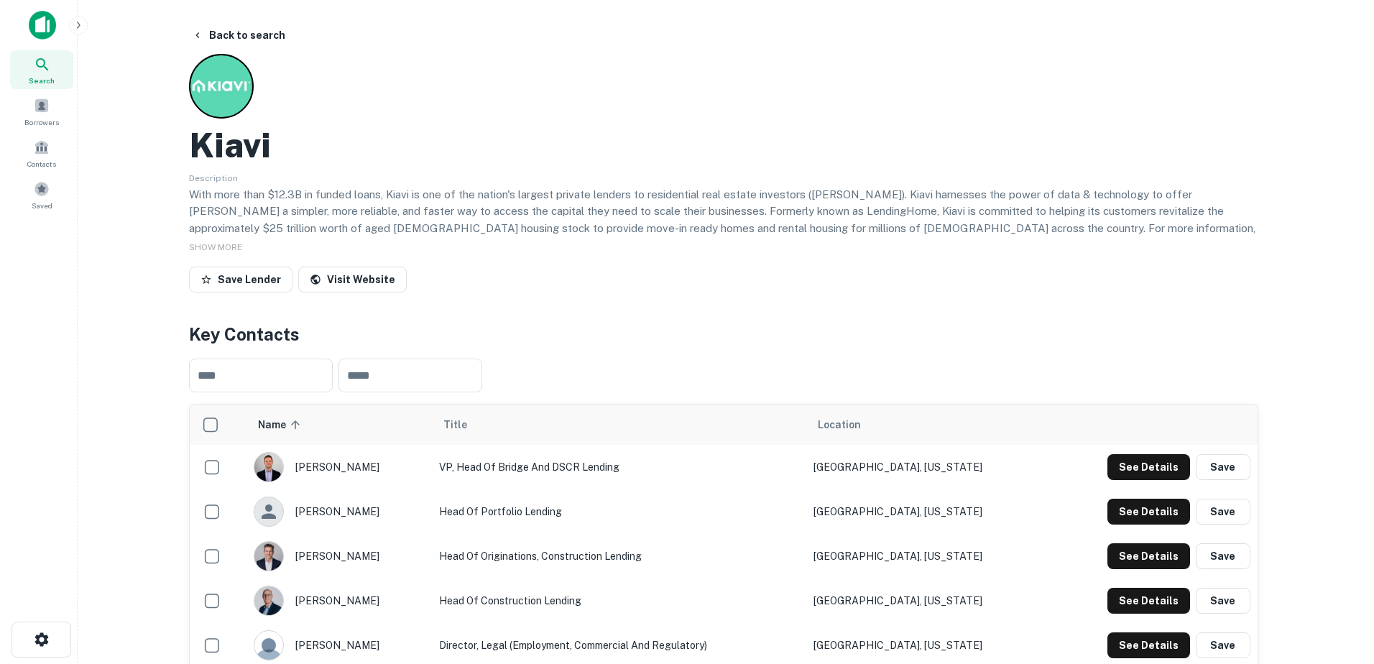
scroll to position [0, 0]
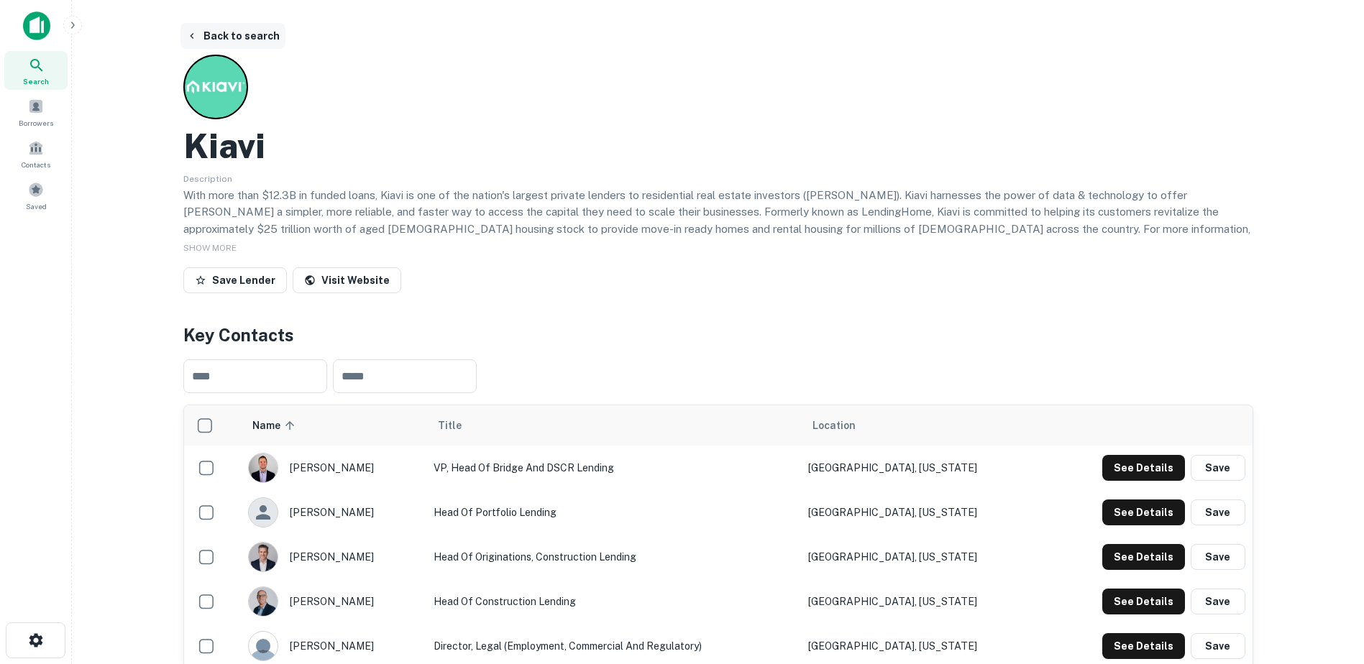
click at [241, 31] on button "Back to search" at bounding box center [232, 36] width 105 height 26
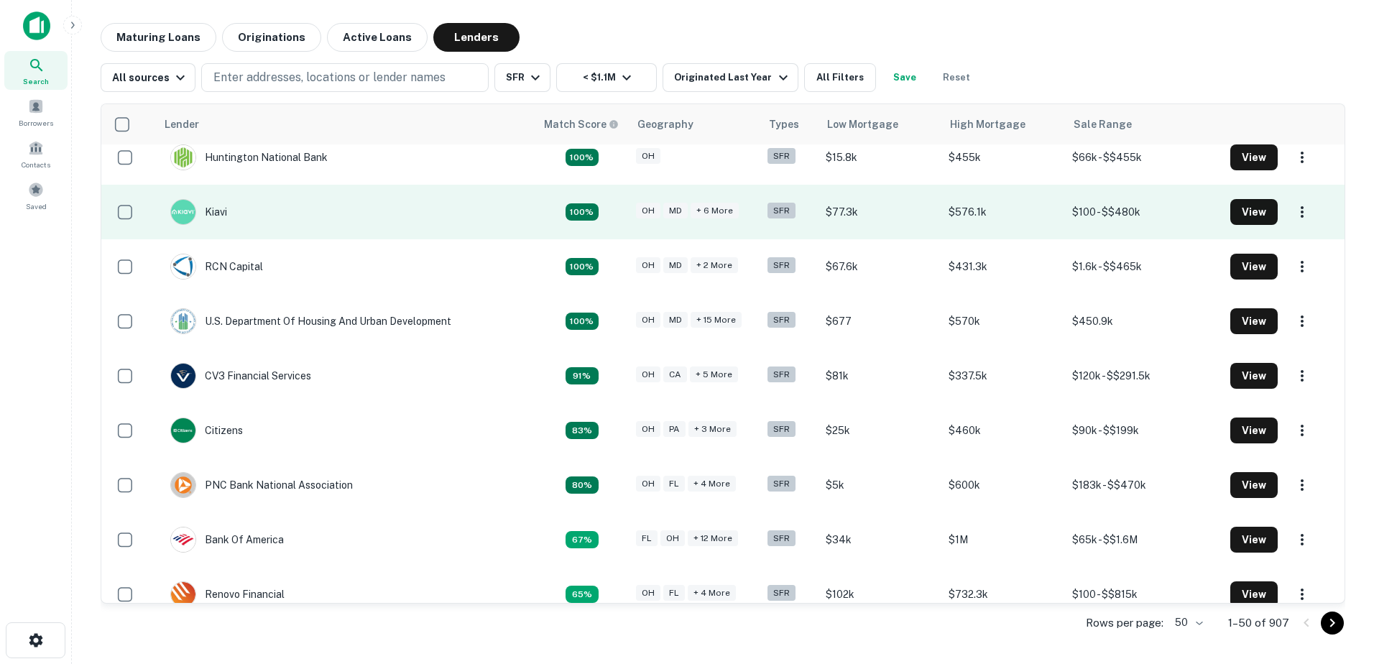
scroll to position [216, 0]
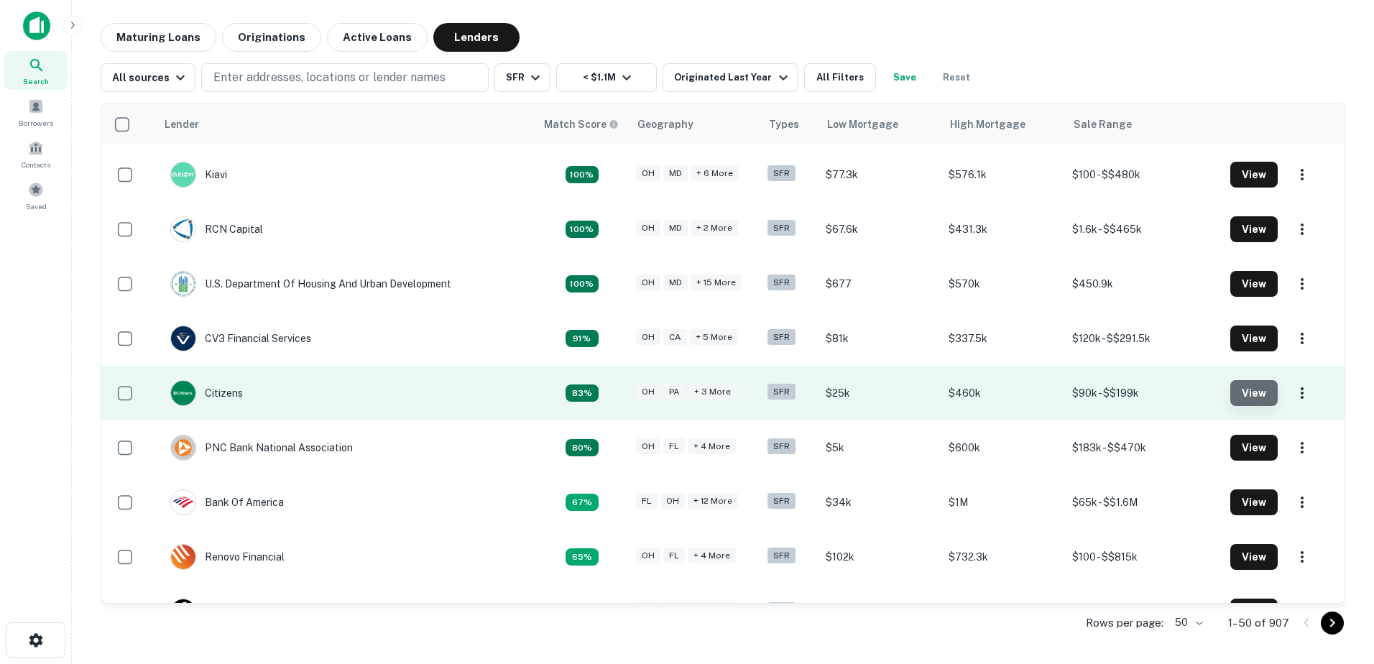
click at [1250, 398] on button "View" at bounding box center [1254, 393] width 47 height 26
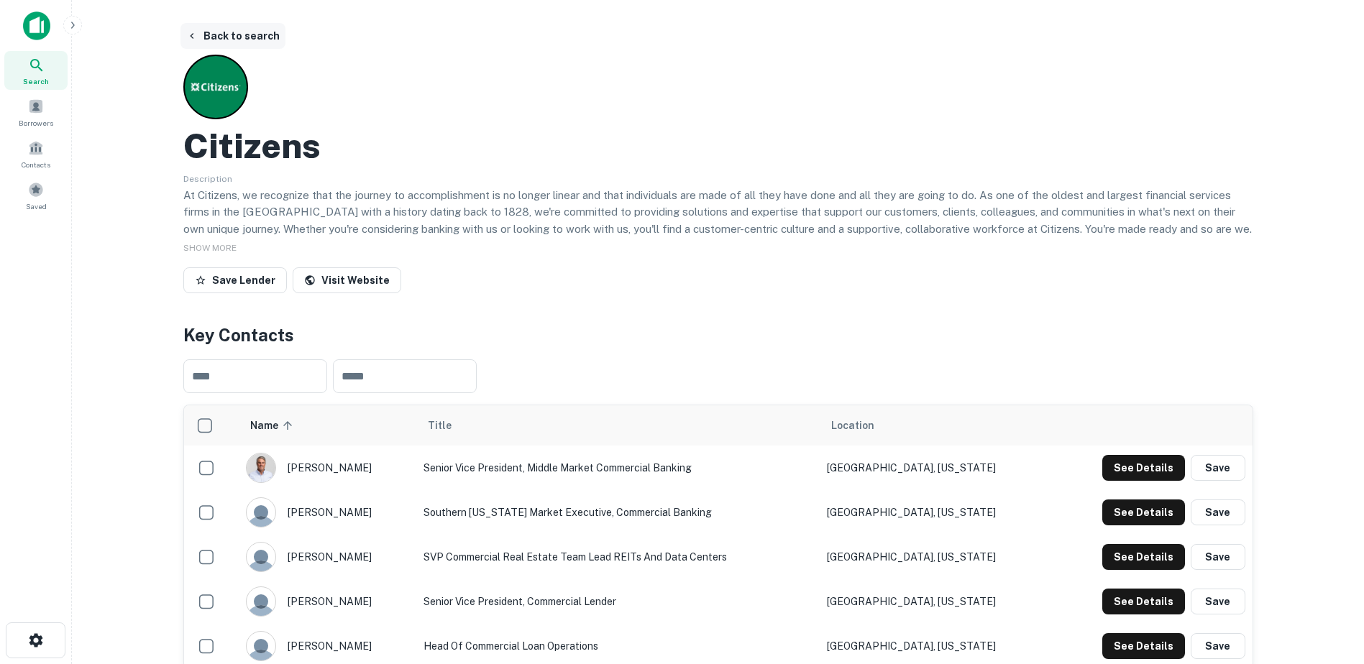
click at [251, 29] on button "Back to search" at bounding box center [232, 36] width 105 height 26
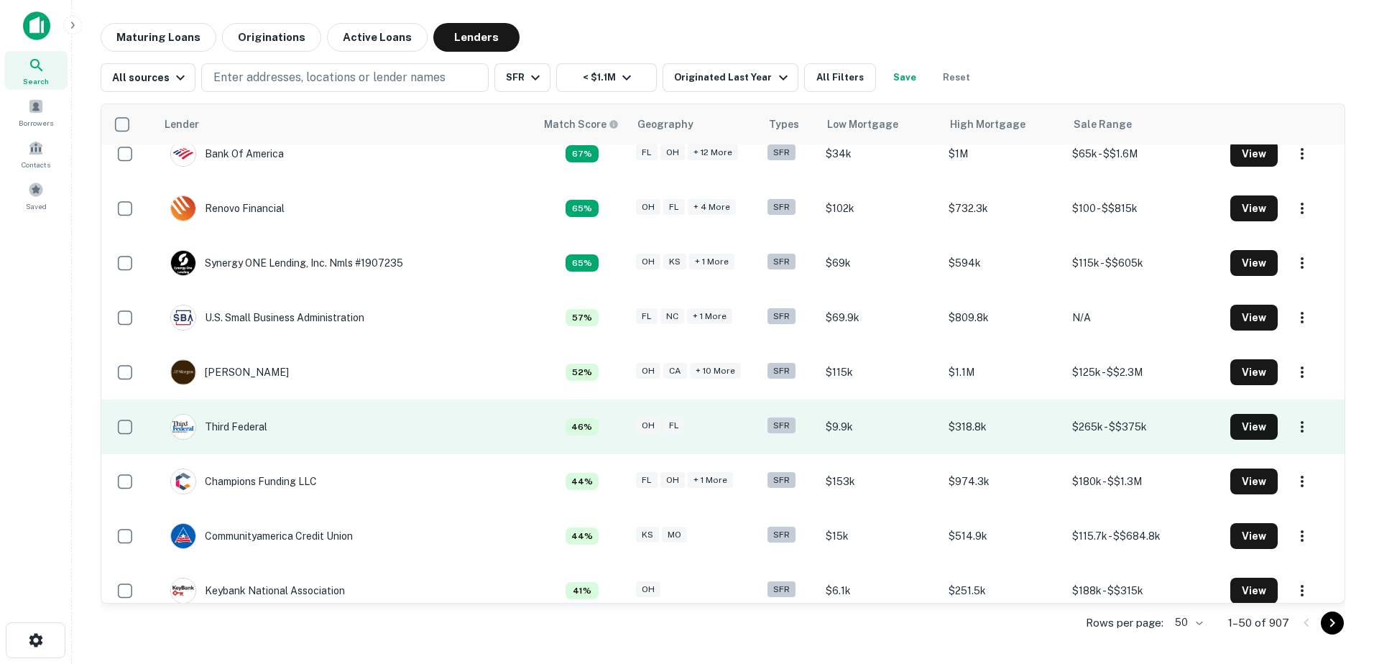
scroll to position [575, 0]
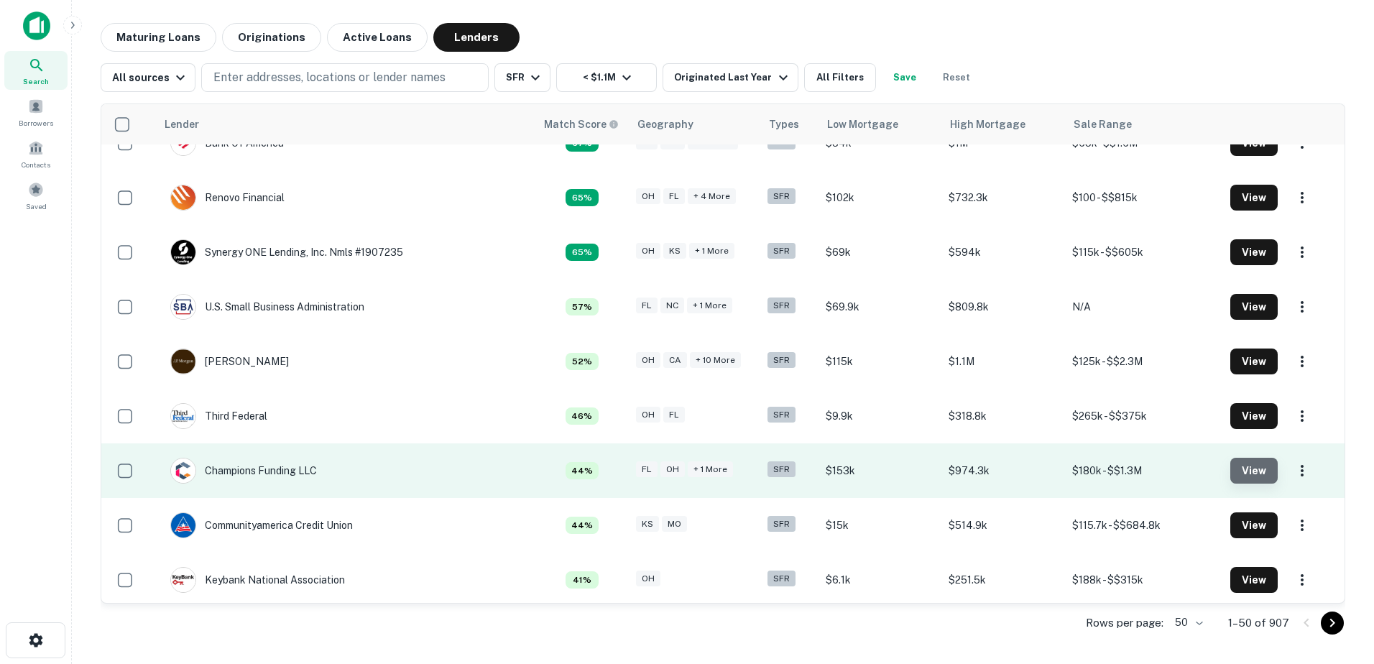
click at [1261, 469] on button "View" at bounding box center [1254, 471] width 47 height 26
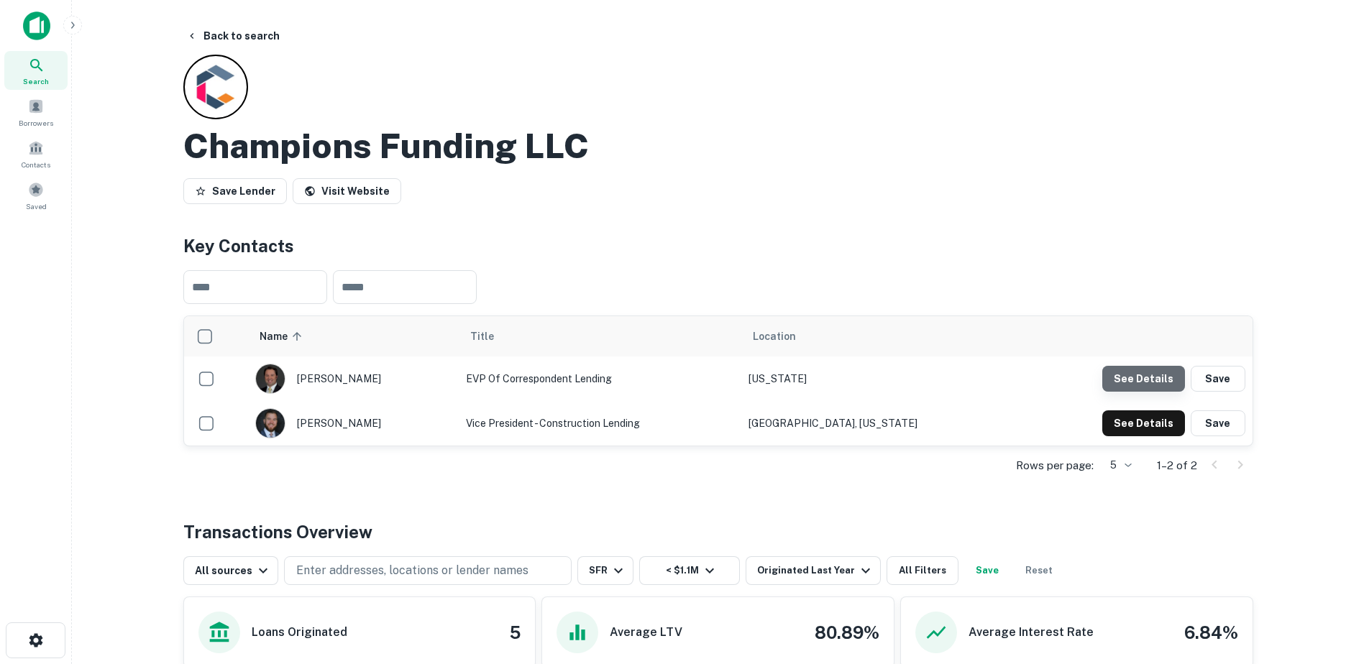
click at [1154, 380] on button "See Details" at bounding box center [1143, 379] width 83 height 26
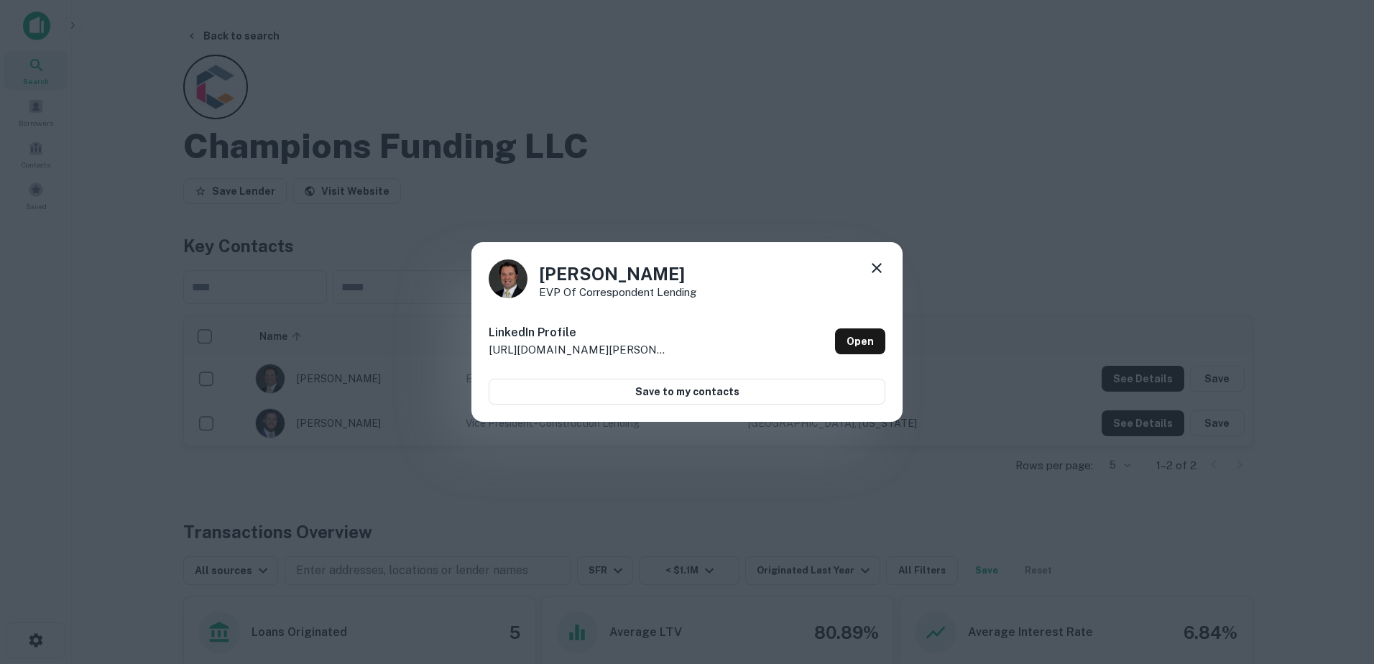
click at [878, 270] on icon at bounding box center [877, 268] width 10 height 10
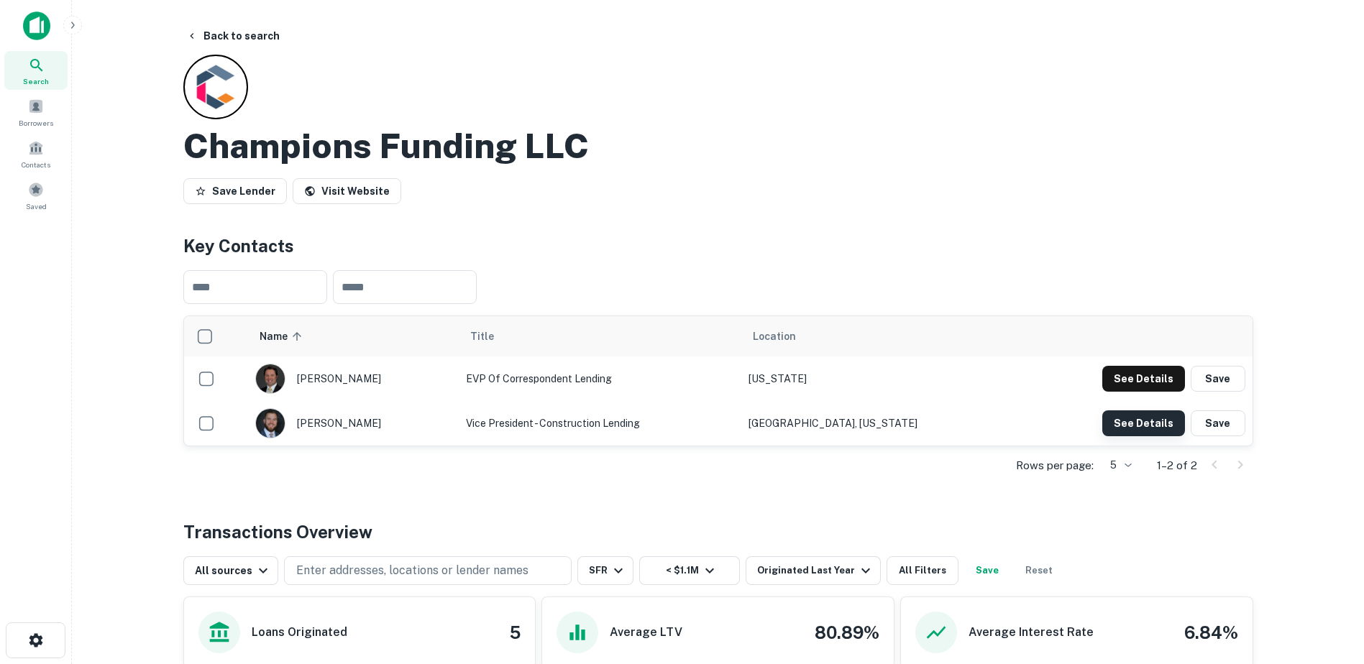
click at [1146, 418] on button "See Details" at bounding box center [1143, 423] width 83 height 26
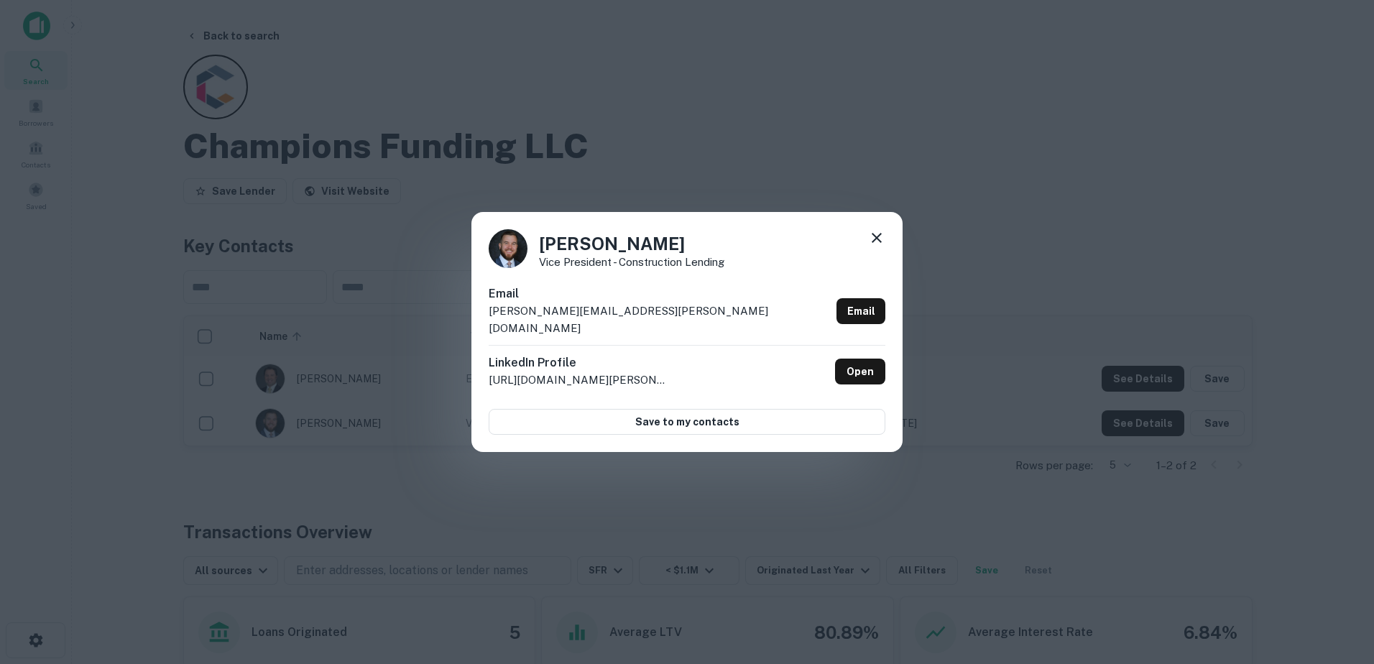
click at [878, 247] on icon at bounding box center [876, 237] width 17 height 17
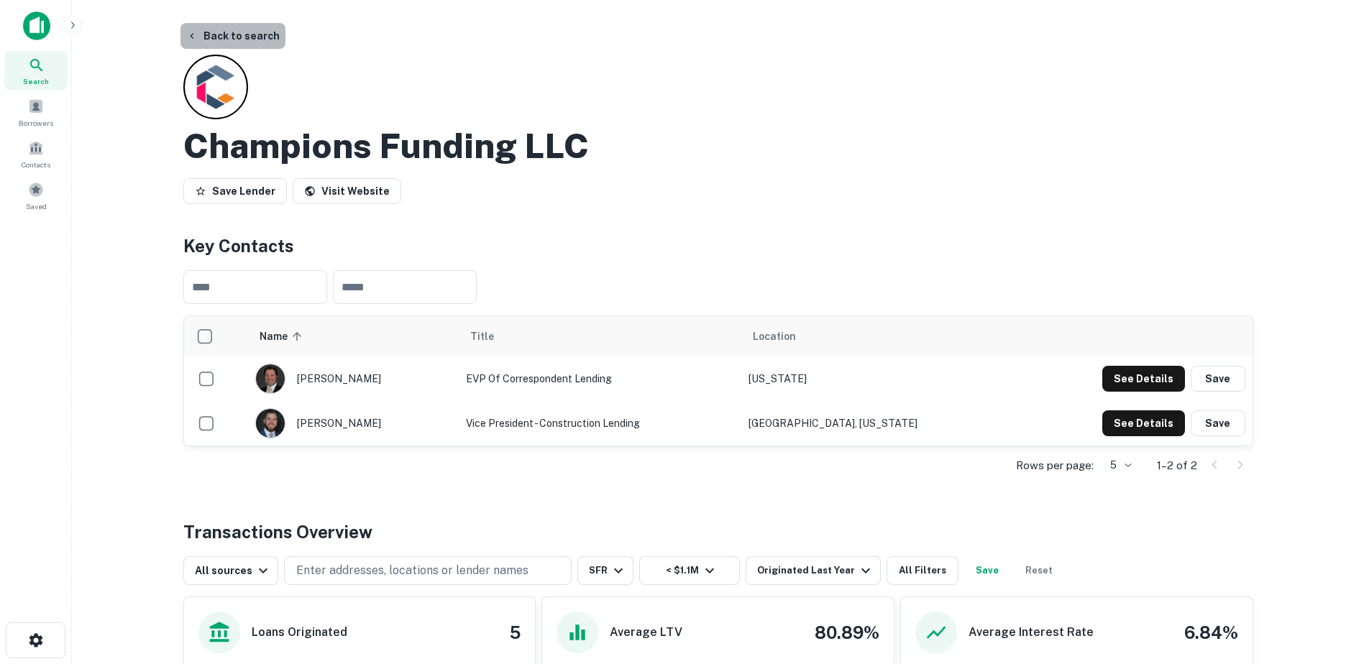
click at [260, 41] on button "Back to search" at bounding box center [232, 36] width 105 height 26
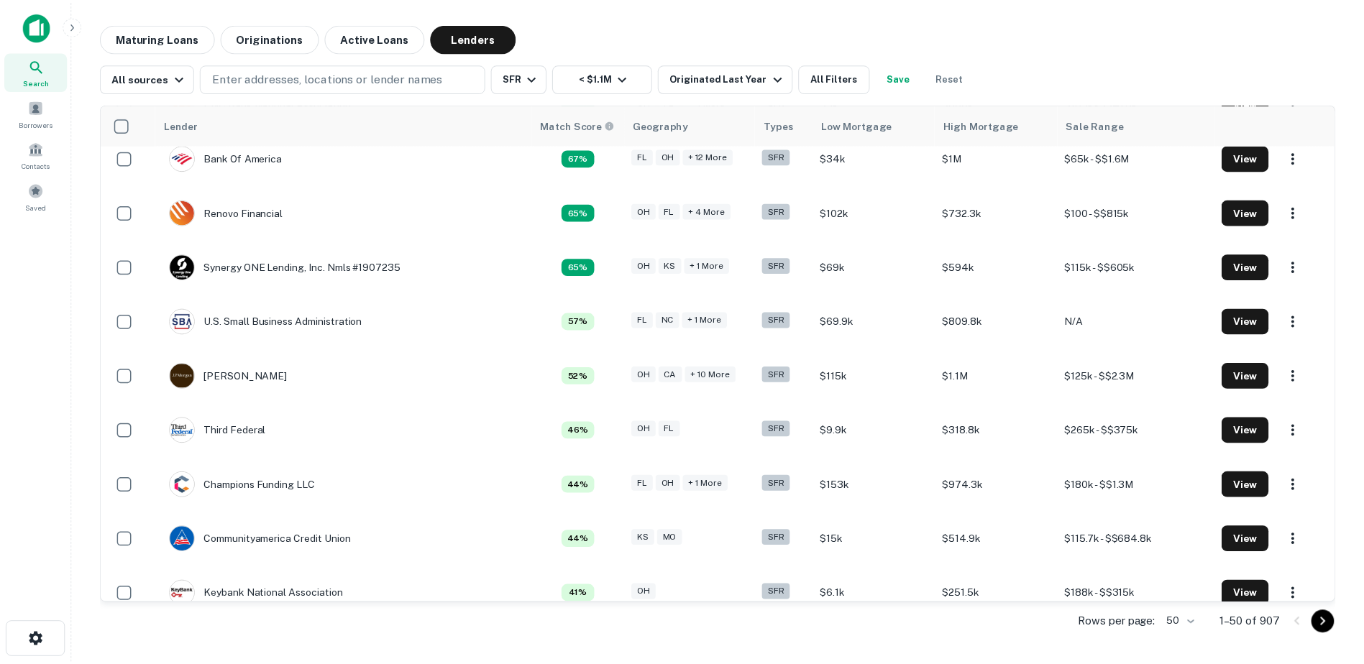
scroll to position [575, 0]
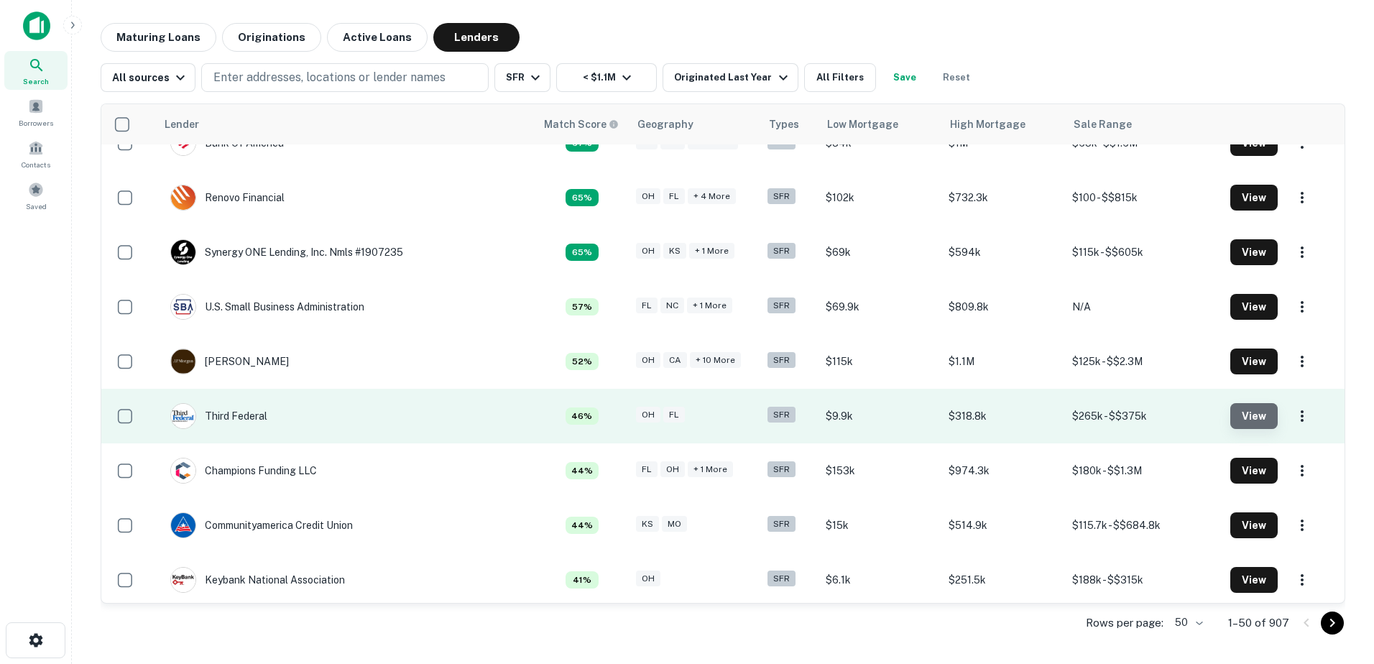
click at [1257, 413] on button "View" at bounding box center [1254, 416] width 47 height 26
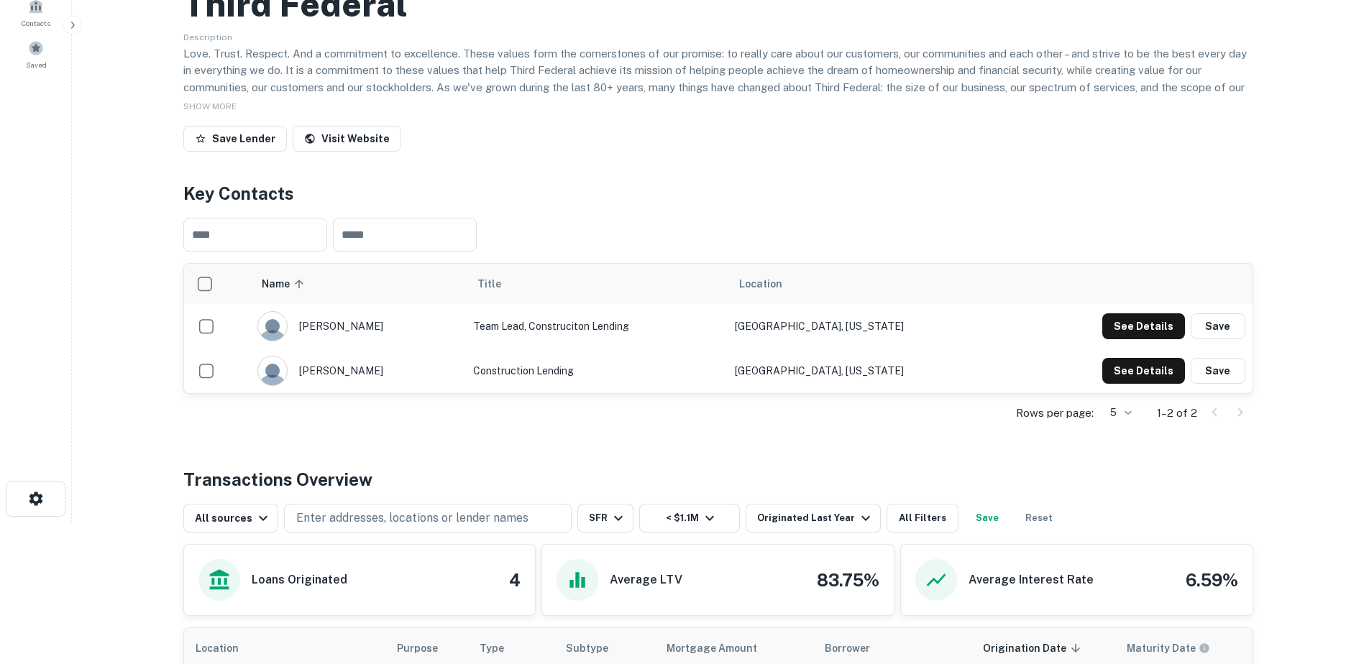
scroll to position [144, 0]
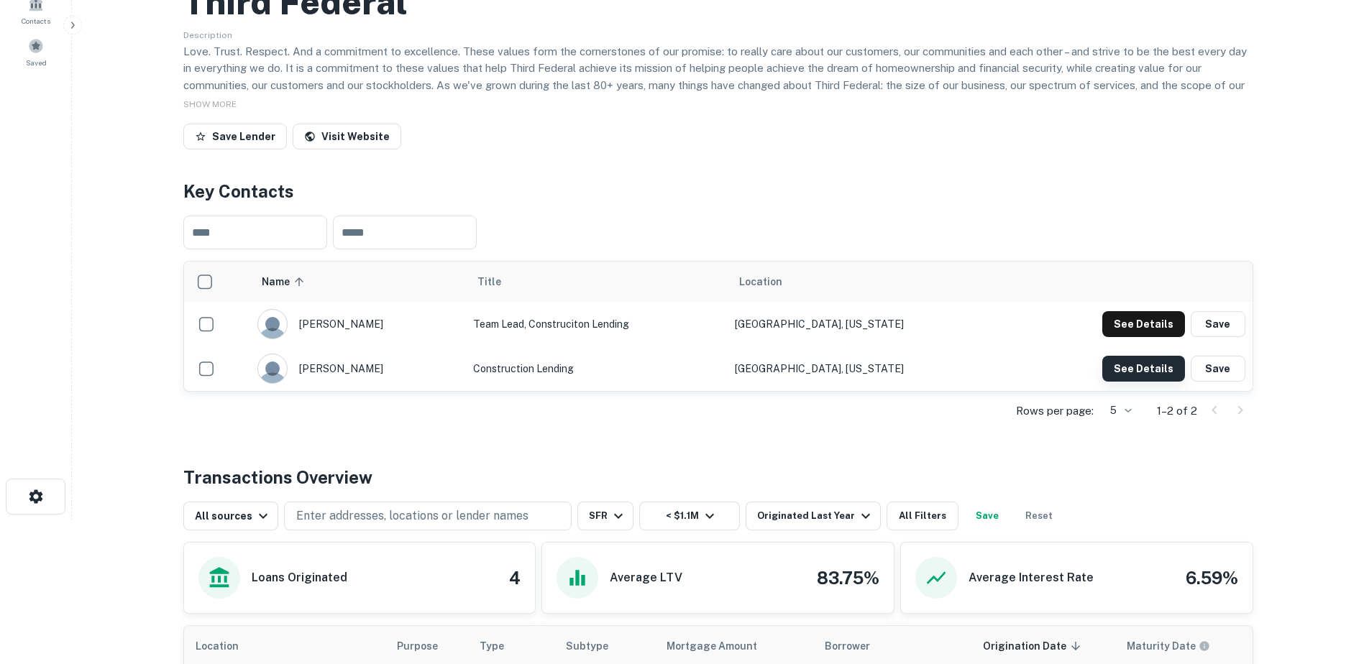
click at [1128, 367] on button "See Details" at bounding box center [1143, 369] width 83 height 26
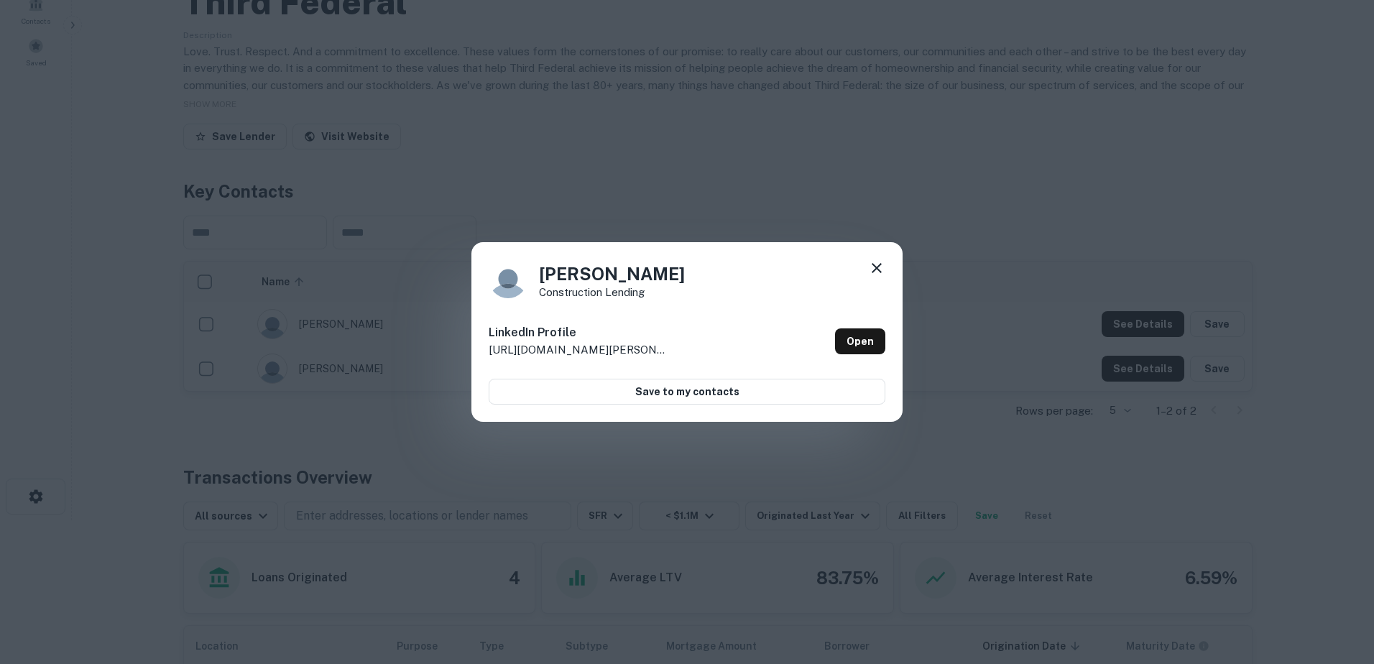
click at [872, 267] on icon at bounding box center [876, 267] width 17 height 17
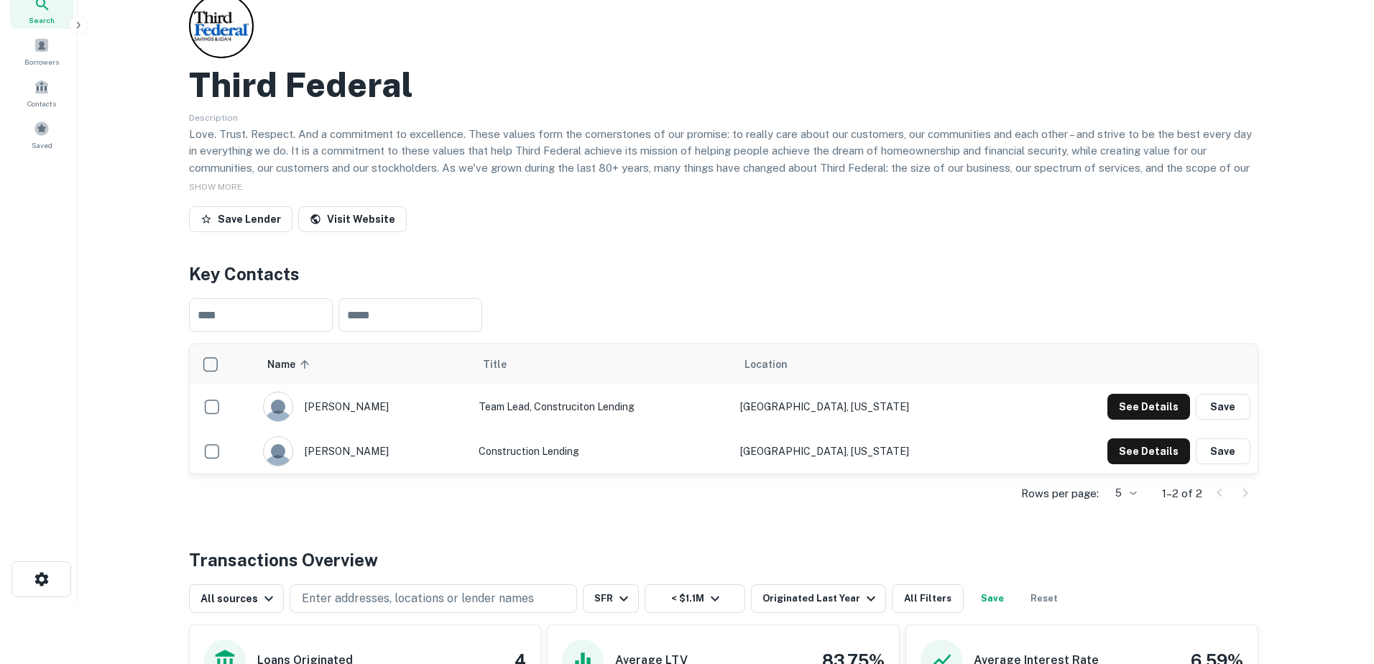
scroll to position [0, 0]
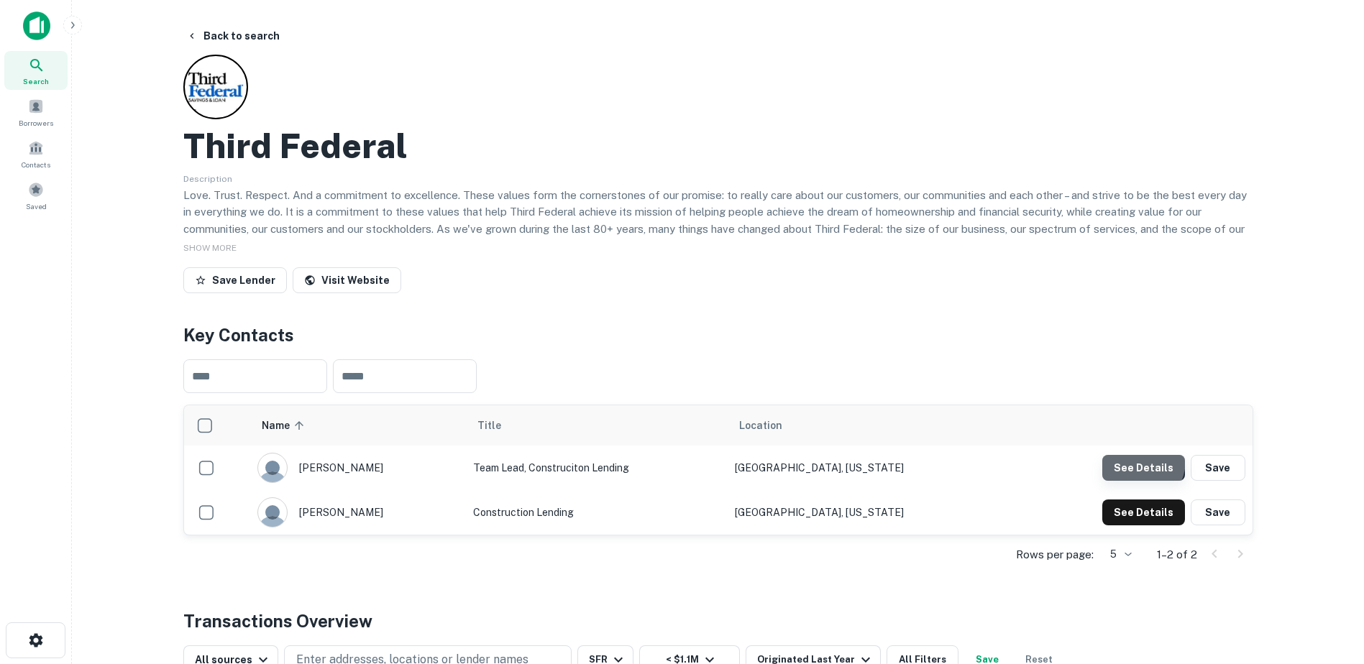
click at [1131, 460] on button "See Details" at bounding box center [1143, 468] width 83 height 26
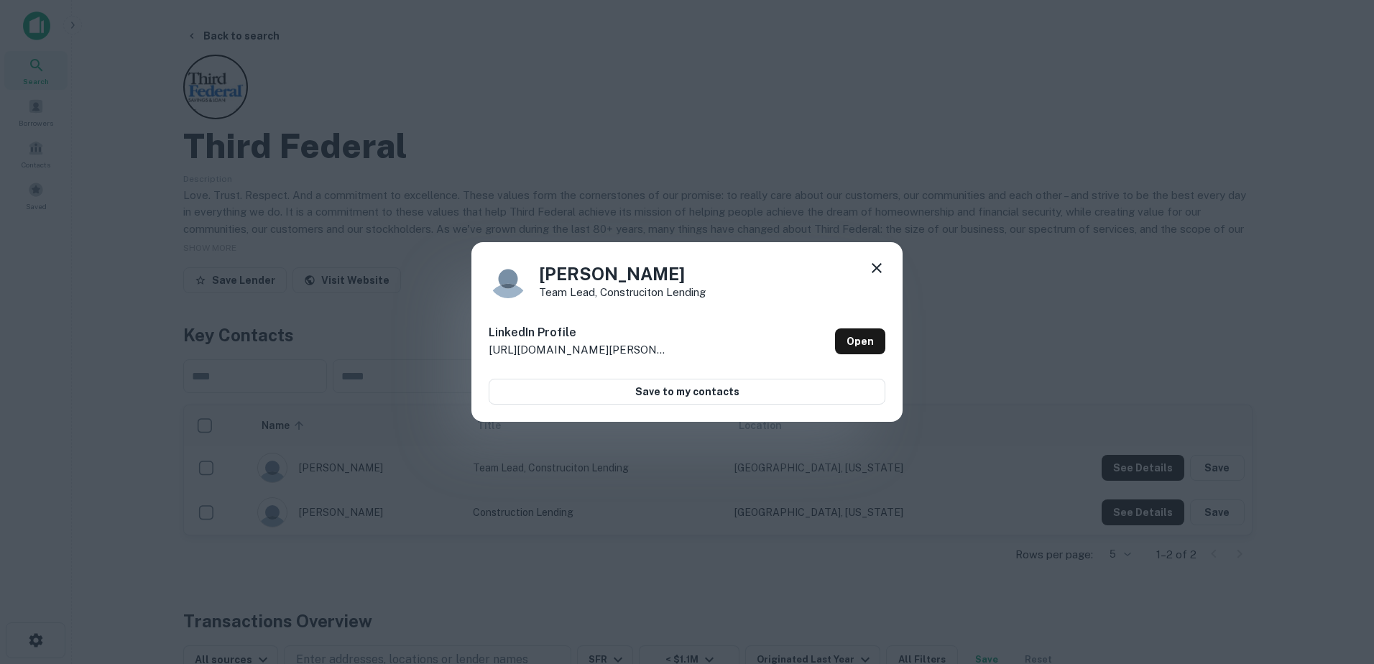
click at [881, 263] on icon at bounding box center [876, 267] width 17 height 17
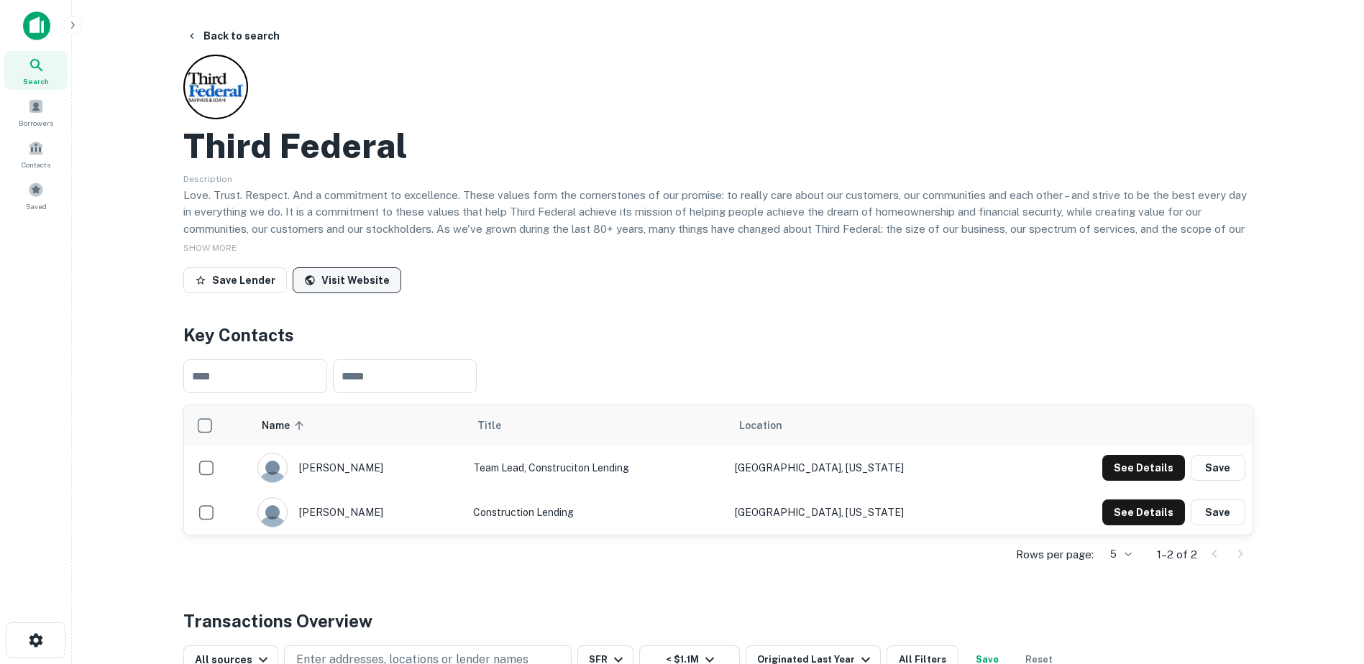
click at [369, 278] on link "Visit Website" at bounding box center [347, 280] width 109 height 26
click at [247, 34] on button "Back to search" at bounding box center [232, 36] width 105 height 26
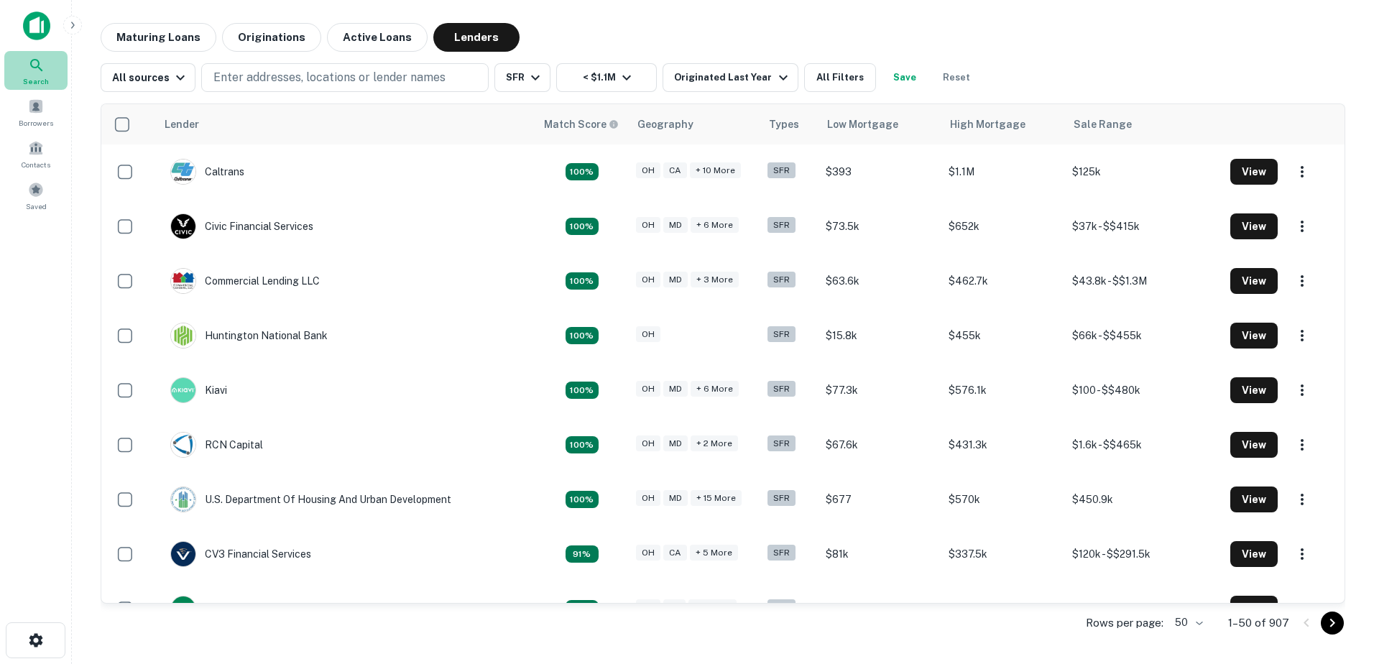
click at [34, 78] on span "Search" at bounding box center [36, 81] width 26 height 12
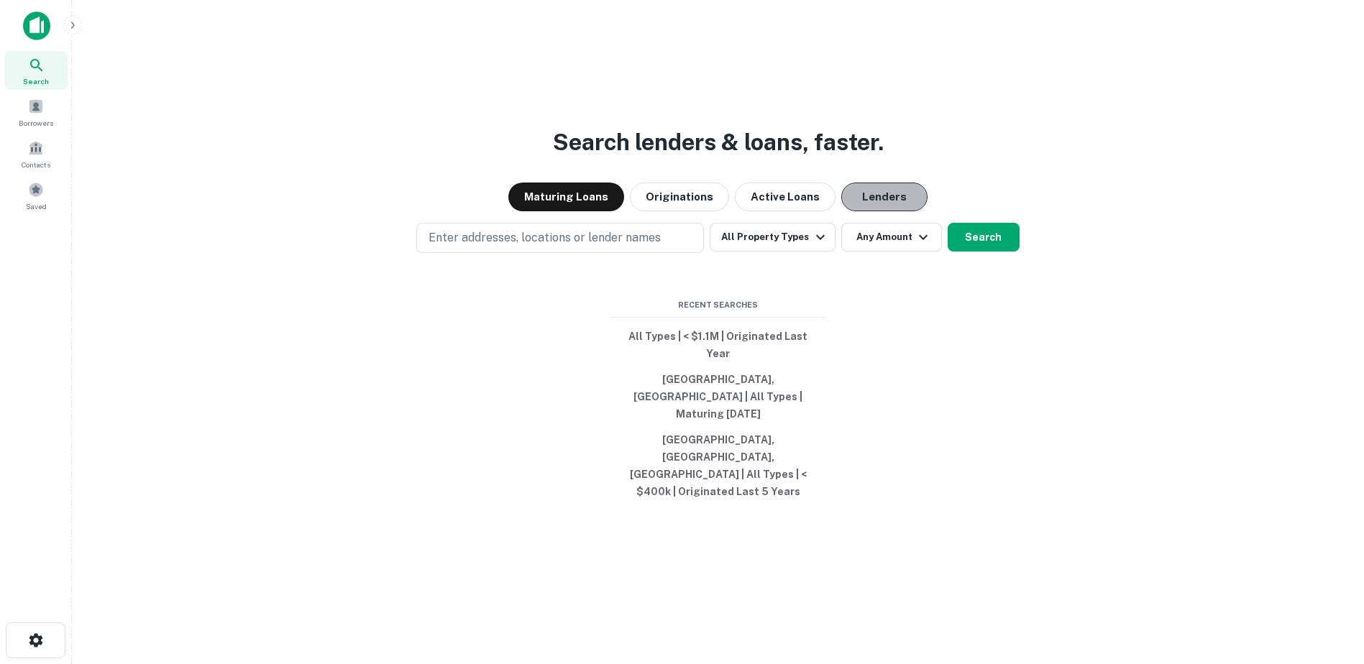
click at [889, 211] on button "Lenders" at bounding box center [884, 197] width 86 height 29
click at [837, 253] on div "Enter addresses, locations or lender names All Property Types Any Amount Search" at bounding box center [717, 238] width 1269 height 30
click at [823, 246] on icon "button" at bounding box center [820, 237] width 17 height 17
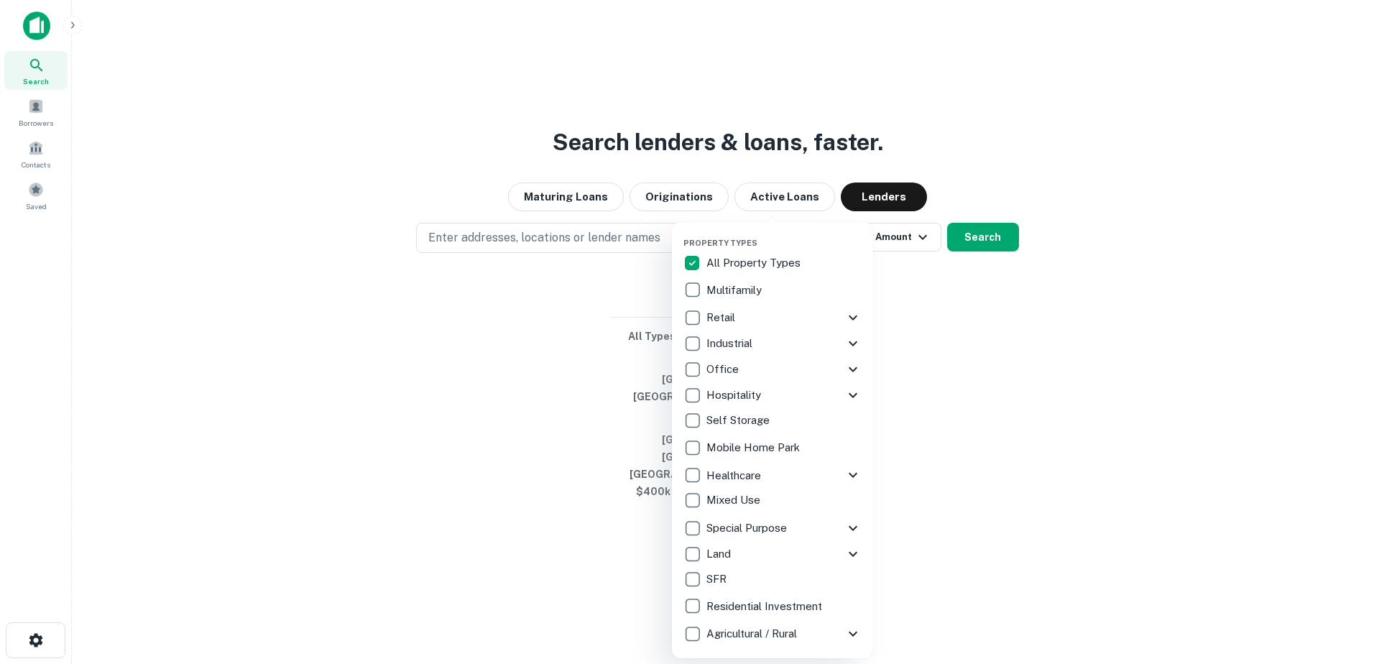
click at [853, 341] on icon at bounding box center [853, 343] width 17 height 17
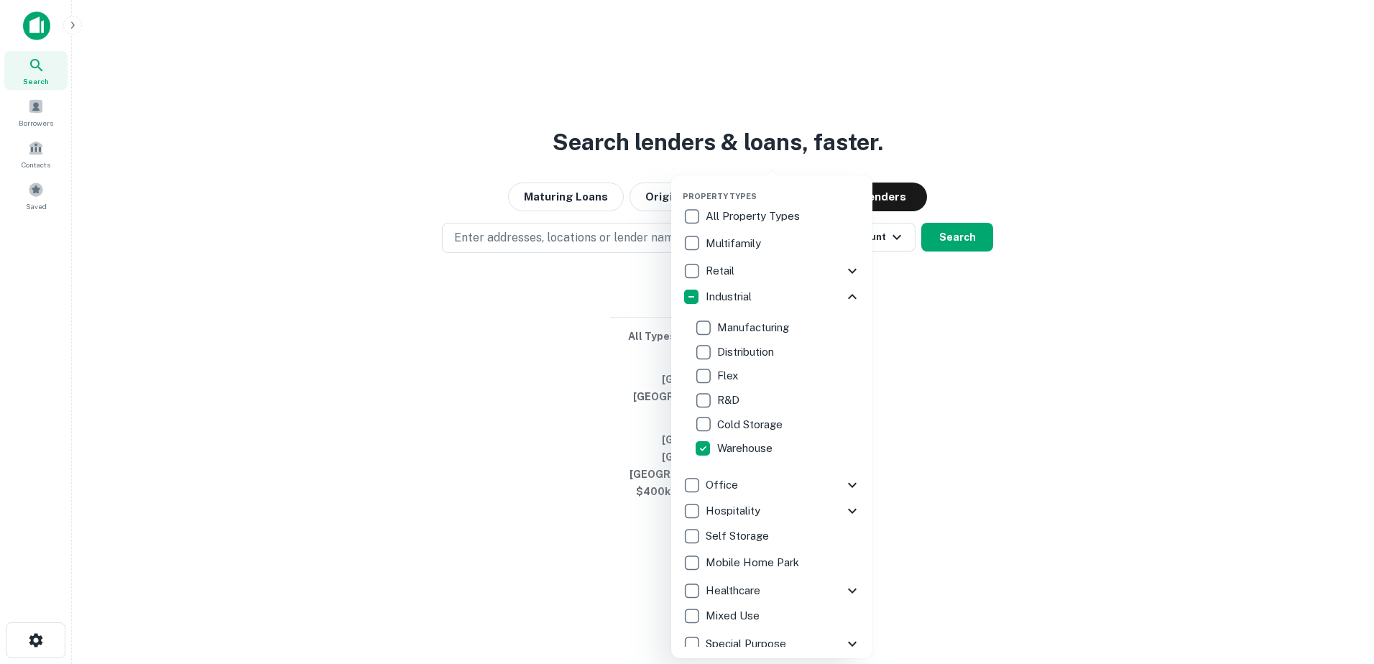
click at [995, 380] on div at bounding box center [687, 332] width 1374 height 664
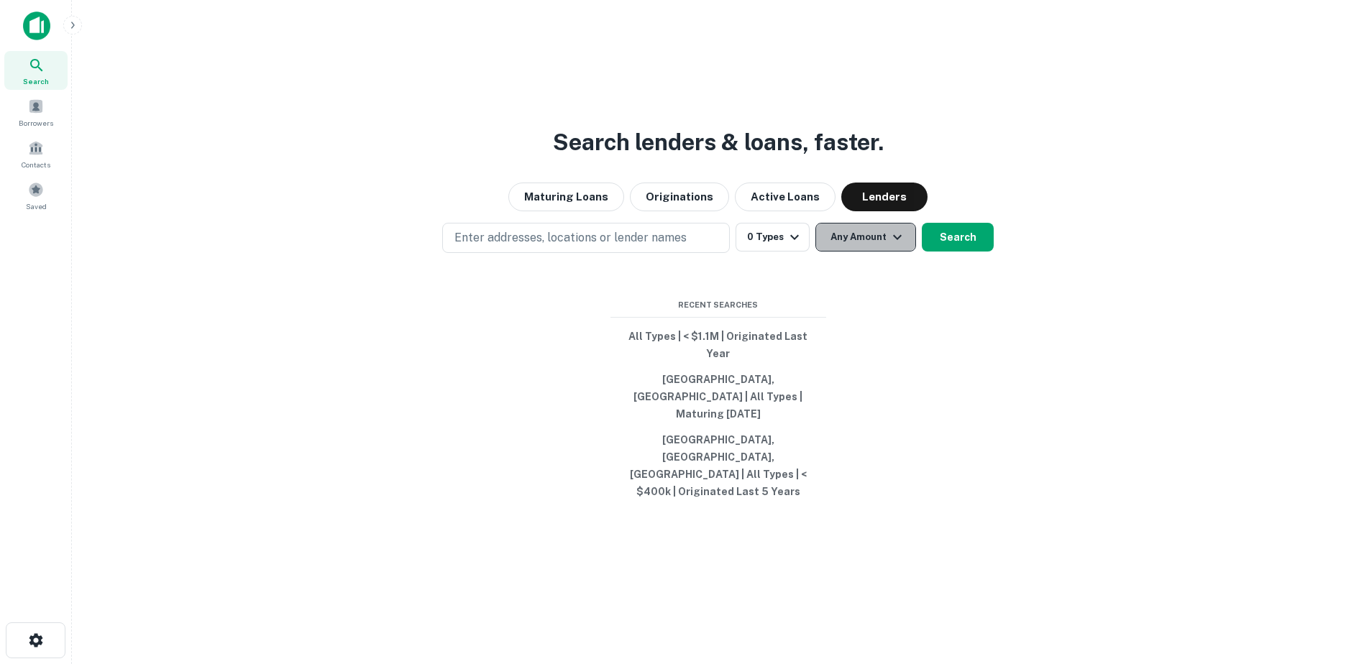
click at [896, 240] on icon "button" at bounding box center [897, 237] width 9 height 5
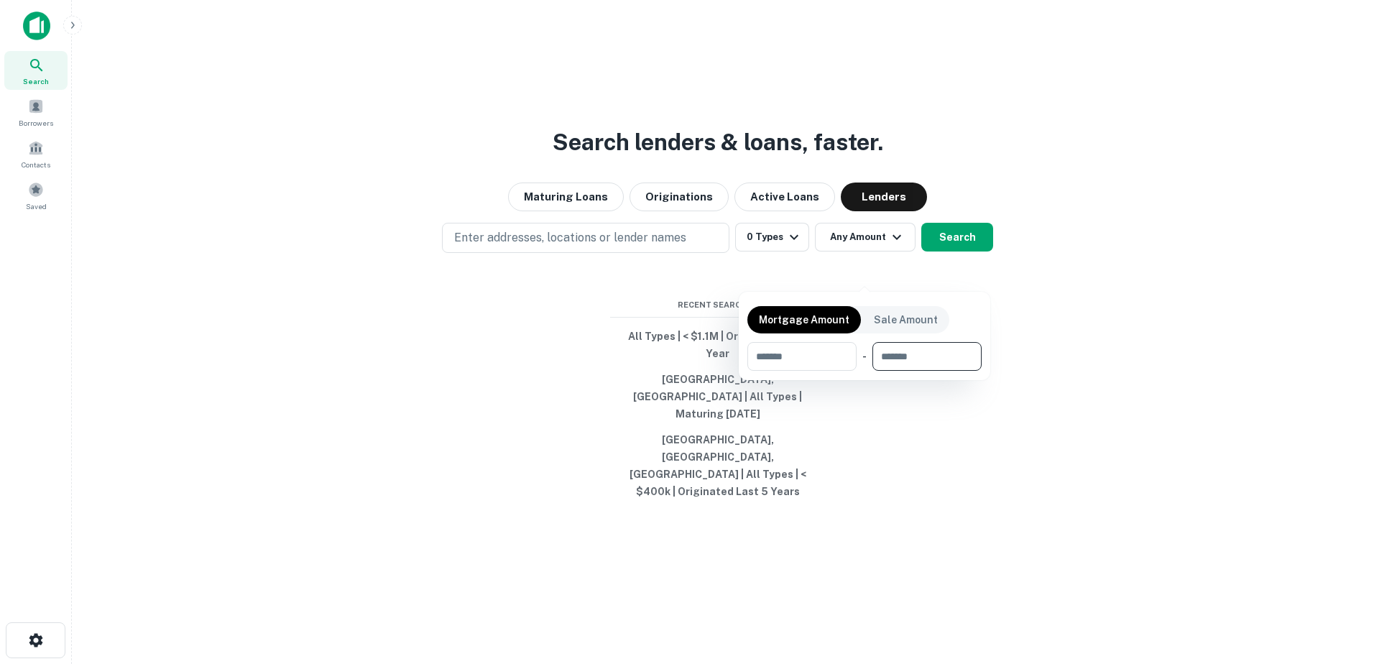
click at [903, 359] on input "number" at bounding box center [922, 356] width 99 height 29
type input "******"
click at [563, 272] on div at bounding box center [687, 332] width 1374 height 664
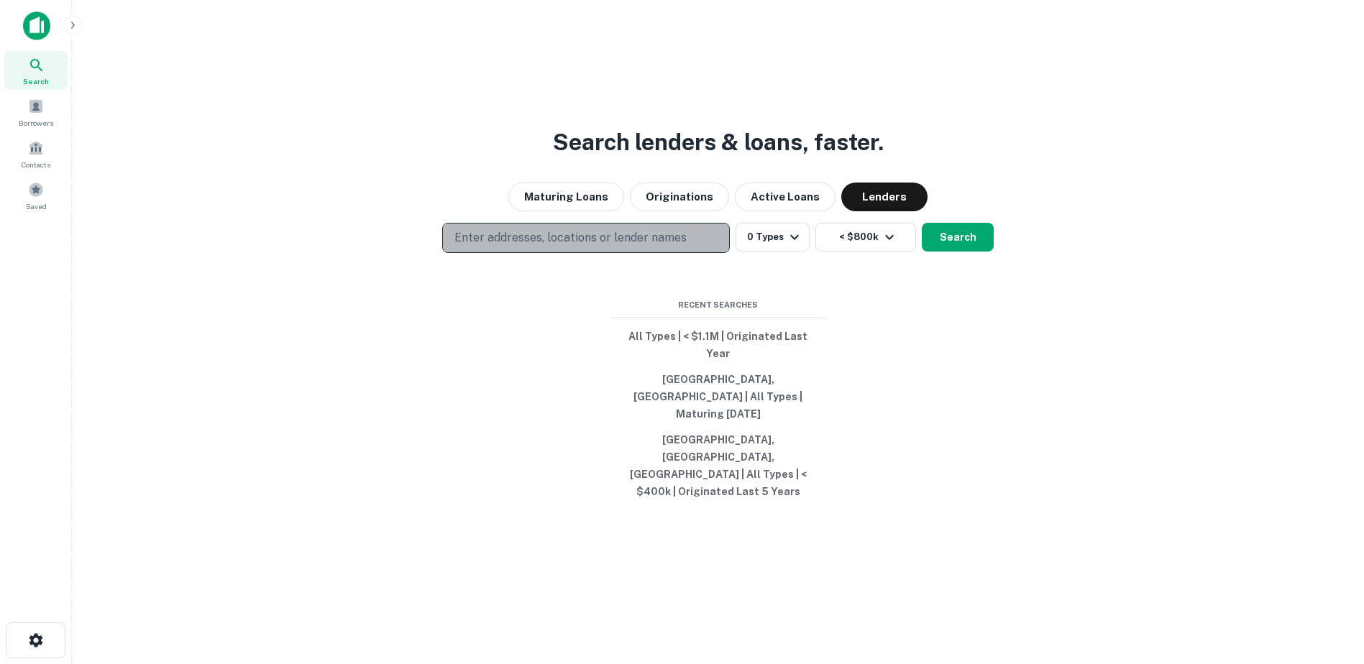
click at [548, 247] on p "Enter addresses, locations or lender names" at bounding box center [570, 237] width 232 height 17
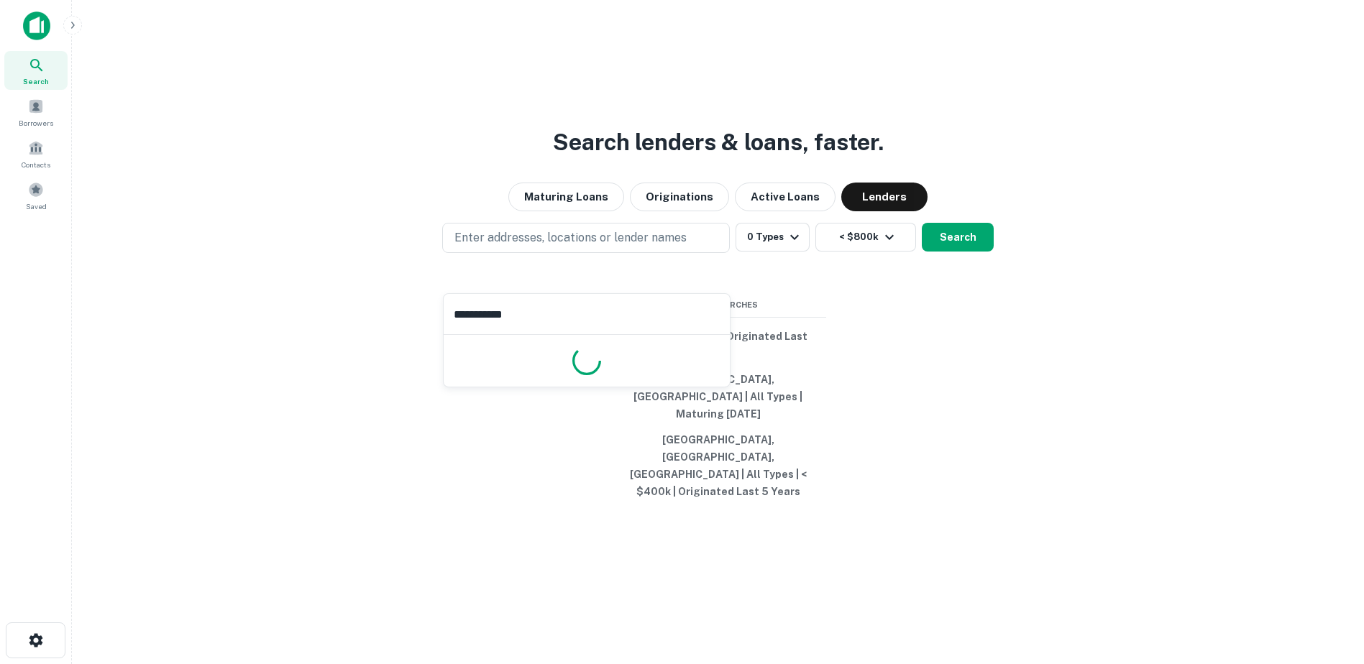
type input "**********"
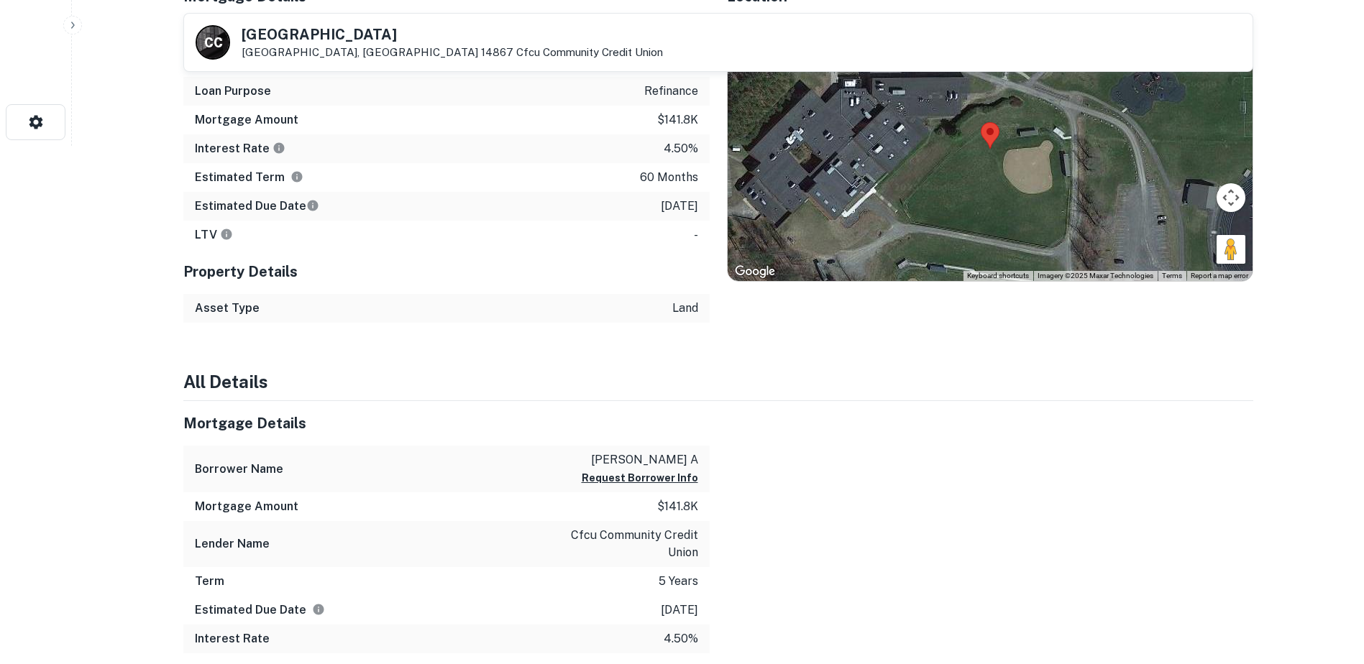
scroll to position [577, 0]
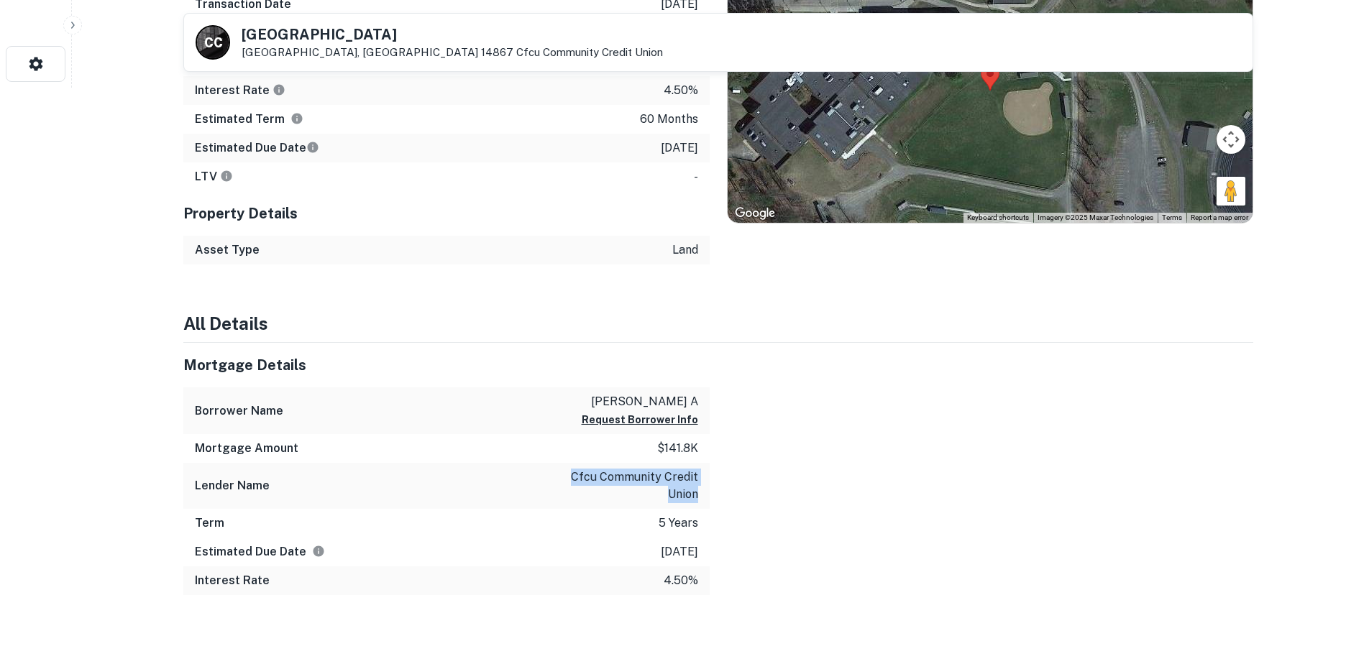
drag, startPoint x: 572, startPoint y: 476, endPoint x: 699, endPoint y: 490, distance: 127.3
click at [699, 490] on div "Lender Name cfcu community credit union" at bounding box center [446, 486] width 526 height 46
drag, startPoint x: 699, startPoint y: 490, endPoint x: 681, endPoint y: 476, distance: 22.5
copy p "cfcu community credit union"
